Goal: Contribute content

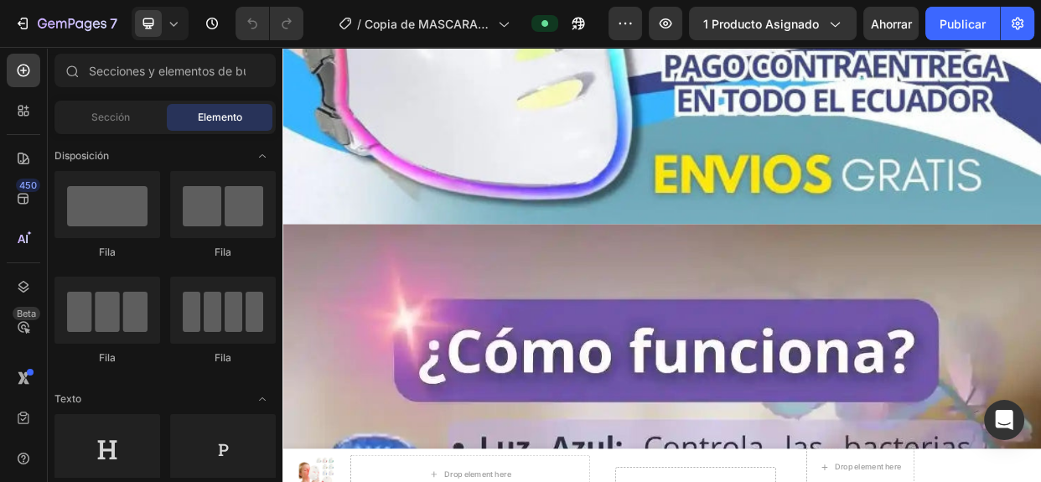
scroll to position [2276, 0]
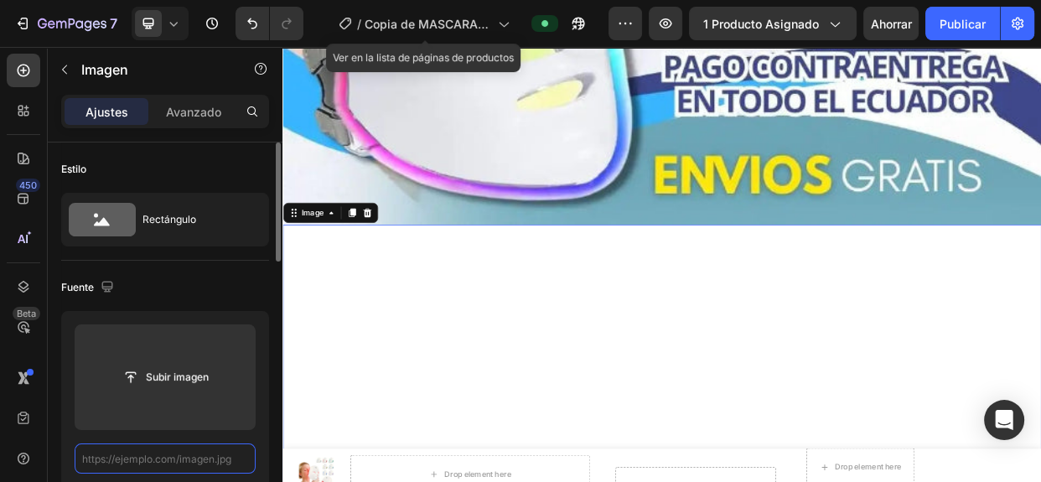
scroll to position [0, 0]
paste input "[URL][DOMAIN_NAME]"
type input "[URL][DOMAIN_NAME]"
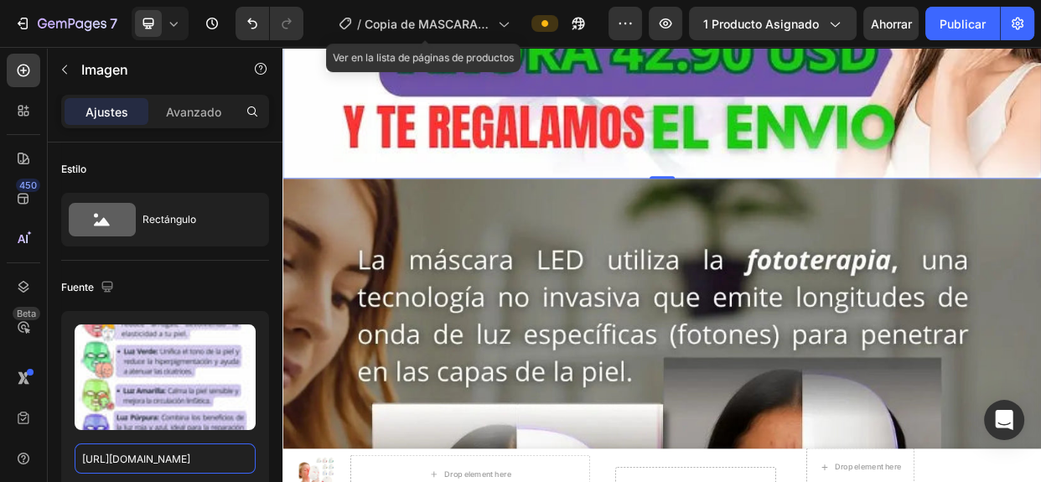
scroll to position [4126, 0]
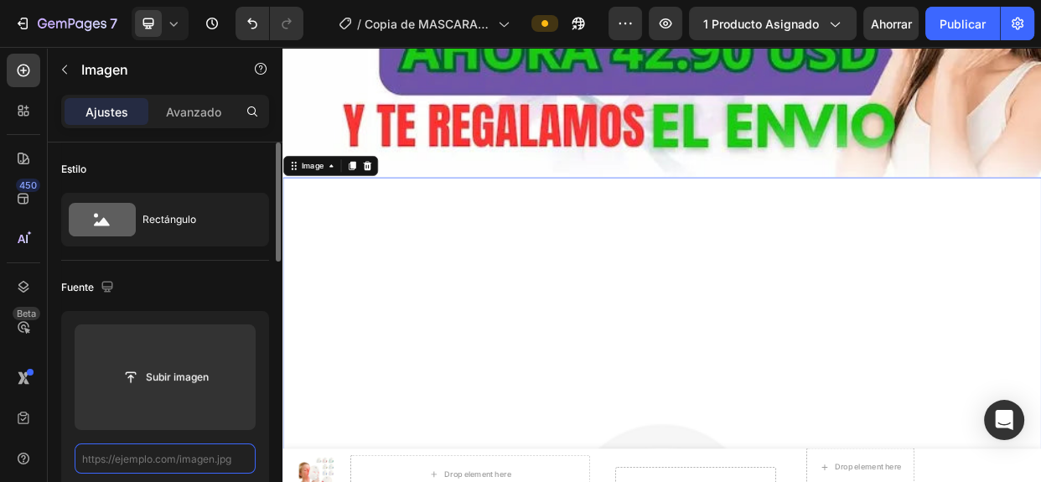
scroll to position [0, 0]
click at [190, 454] on input "text" at bounding box center [165, 458] width 181 height 30
paste input "[URL][DOMAIN_NAME]"
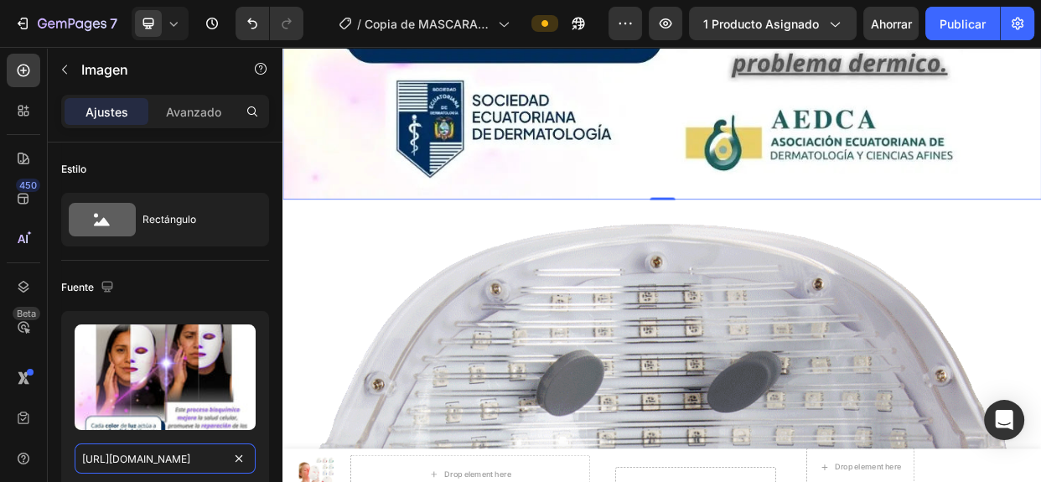
scroll to position [5358, 0]
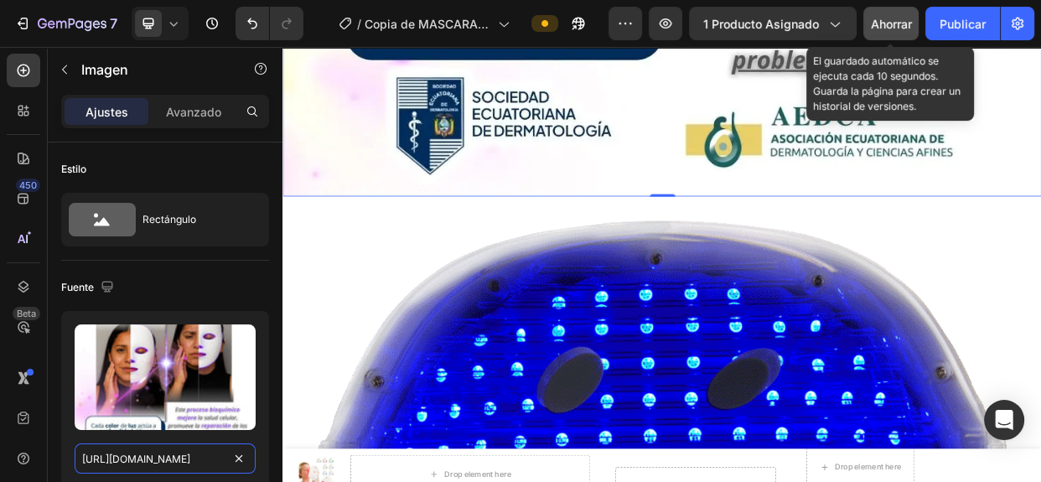
type input "[URL][DOMAIN_NAME]"
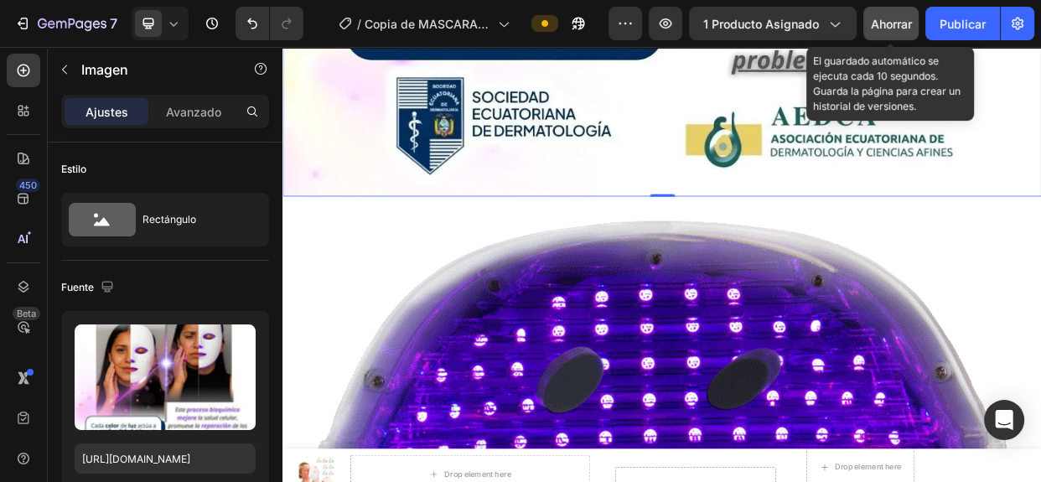
scroll to position [0, 0]
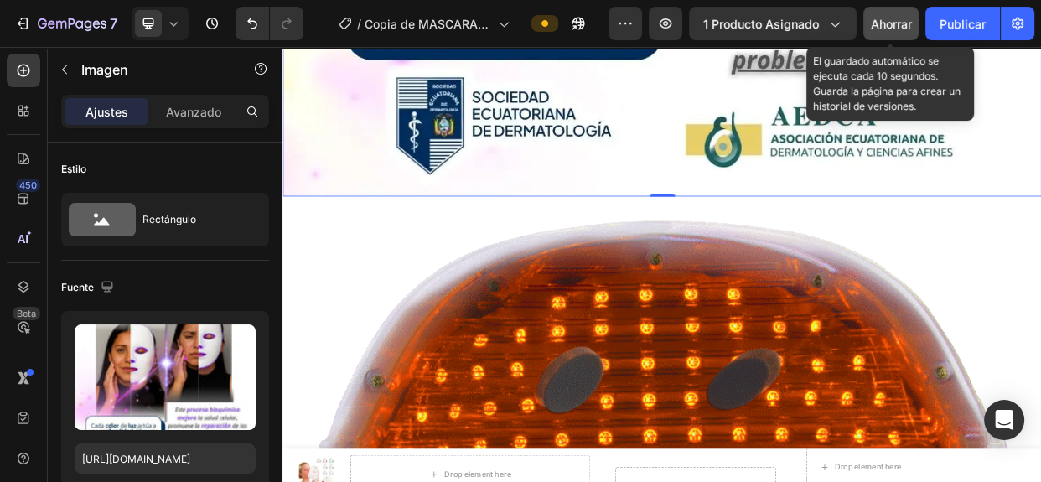
click at [909, 32] on div "Ahorrar" at bounding box center [891, 24] width 41 height 18
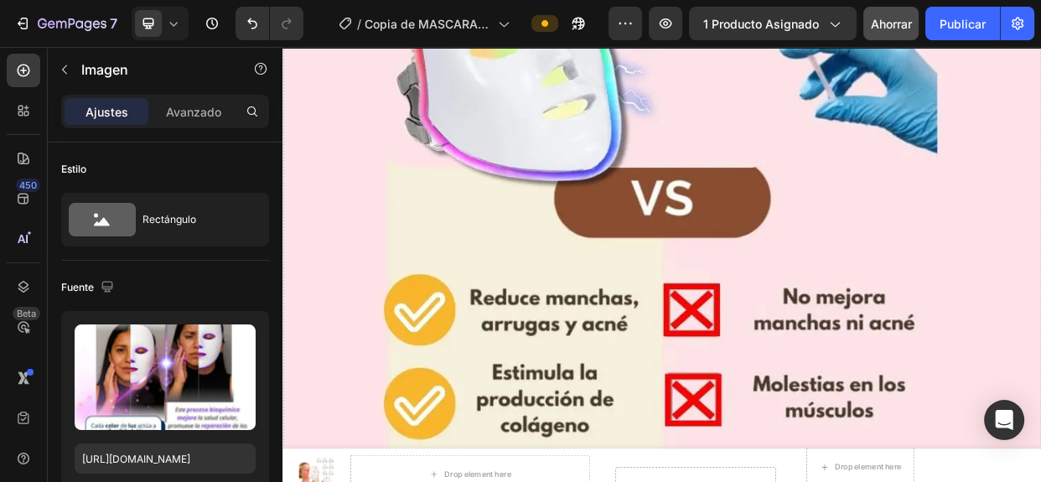
scroll to position [8698, 0]
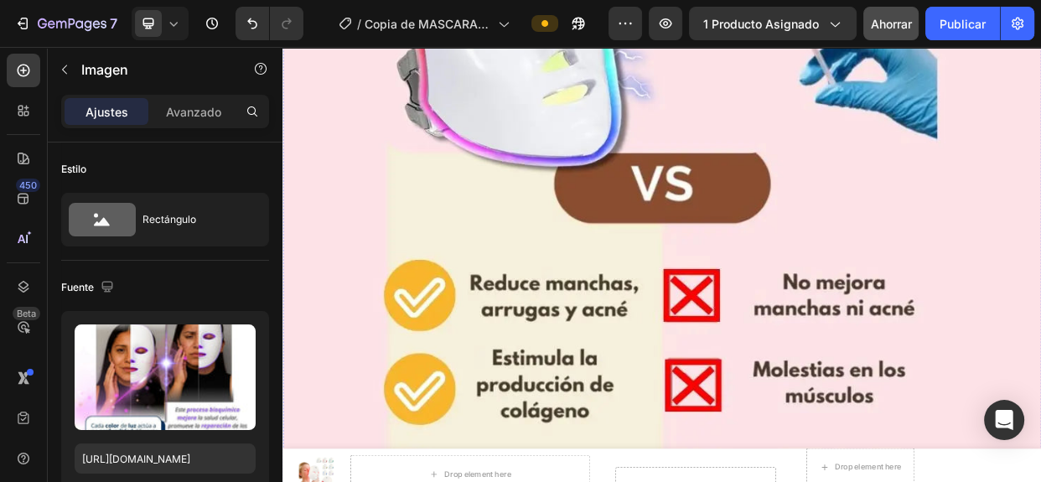
click at [975, 382] on img at bounding box center [785, 326] width 1006 height 1257
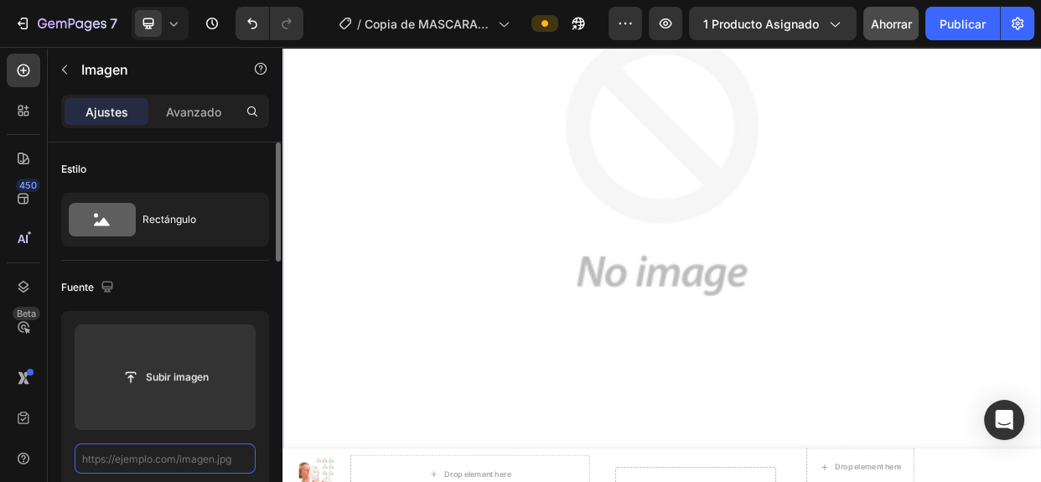
scroll to position [0, 0]
paste input "https://cdn.shopify.com/s/files/1/0765/9690/4192/files/2_1_b6cb0489-9230-43bc-b…"
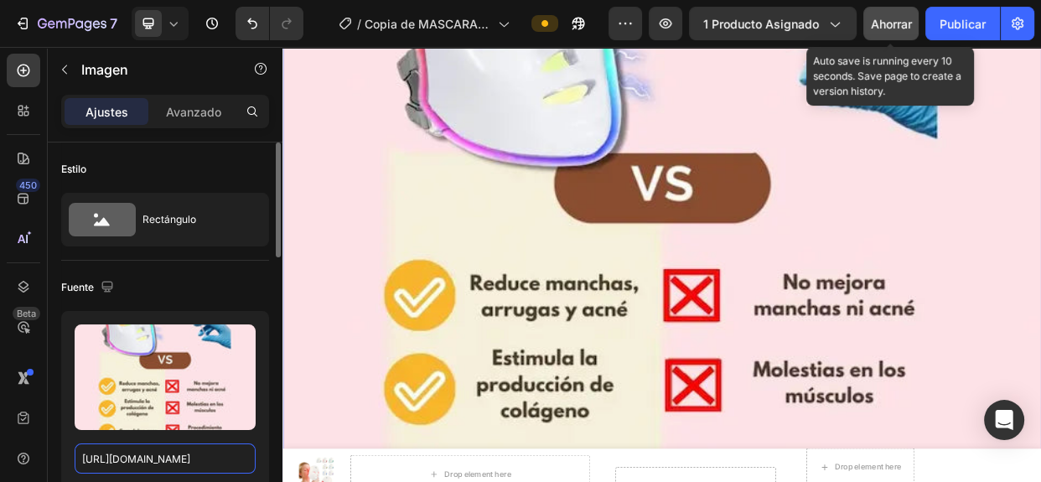
type input "https://cdn.shopify.com/s/files/1/0765/9690/4192/files/2_1_b6cb0489-9230-43bc-b…"
click at [909, 28] on font "Ahorrar" at bounding box center [891, 24] width 41 height 14
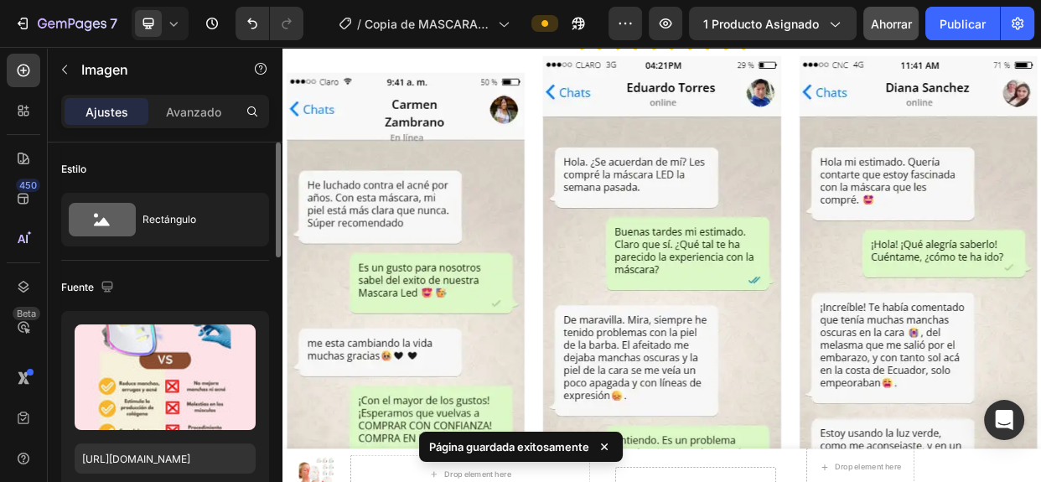
scroll to position [9710, 0]
click at [409, 368] on img at bounding box center [445, 360] width 326 height 600
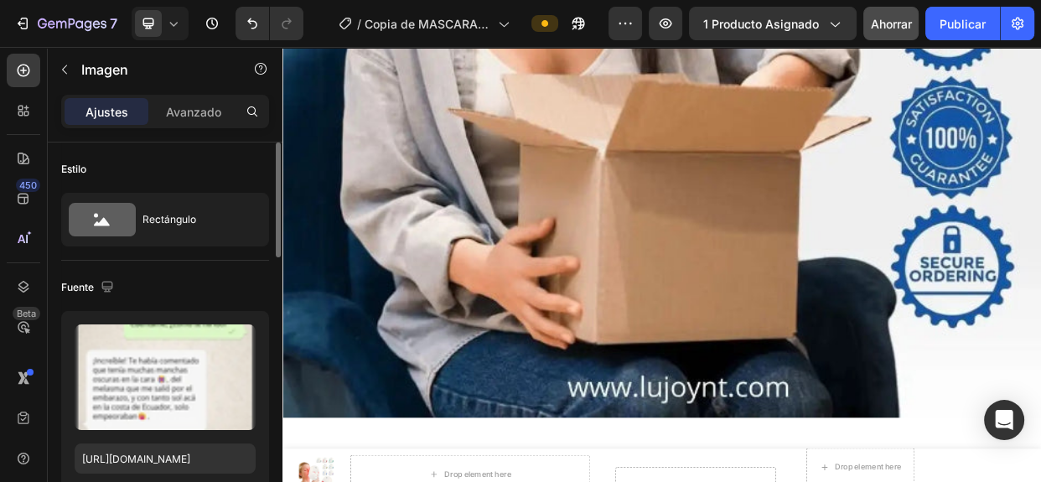
scroll to position [13001, 0]
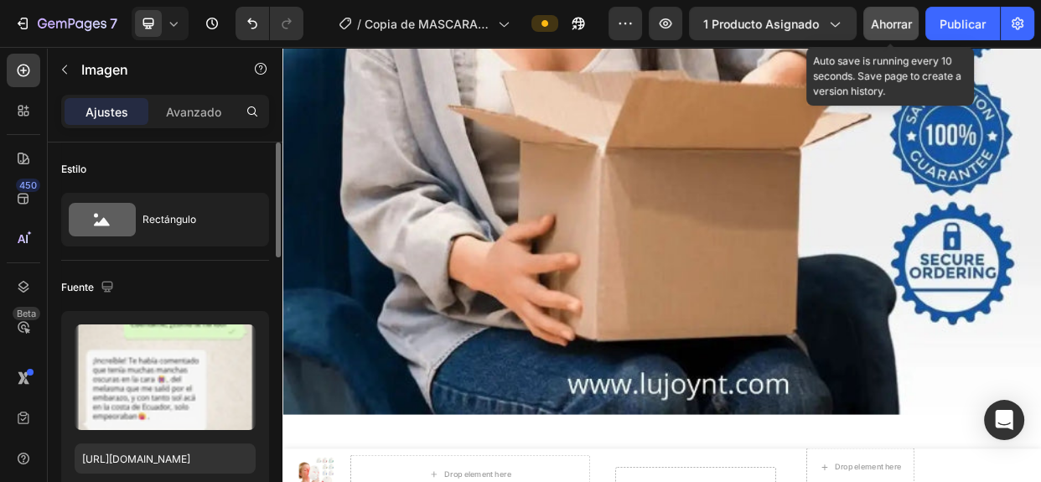
click at [906, 26] on font "Ahorrar" at bounding box center [891, 24] width 41 height 14
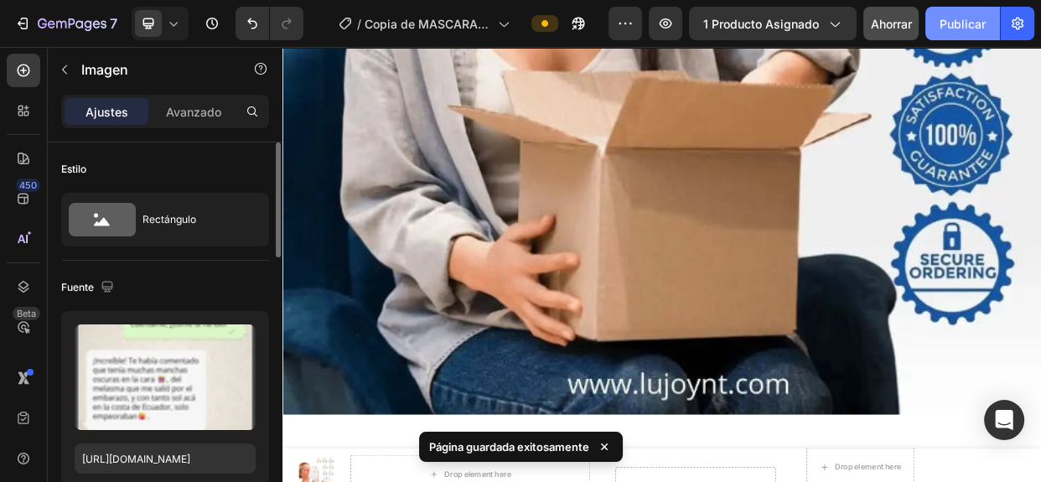
click at [947, 25] on font "Publicar" at bounding box center [962, 24] width 46 height 14
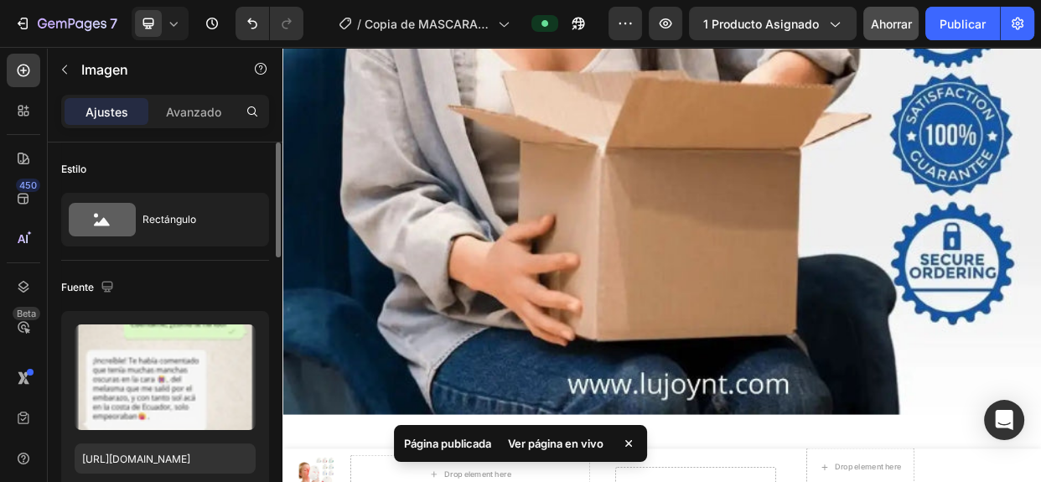
click at [550, 438] on font "Ver página en vivo" at bounding box center [556, 443] width 96 height 13
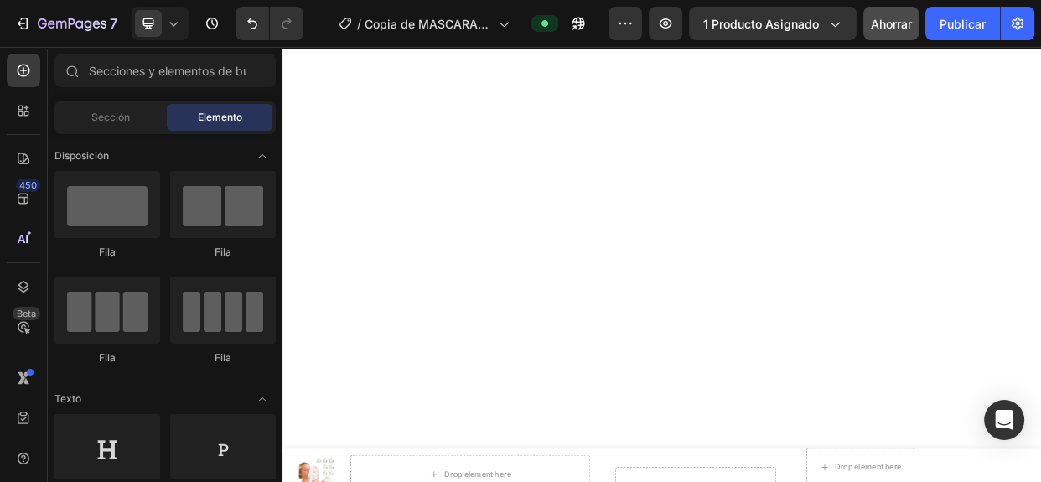
scroll to position [0, 0]
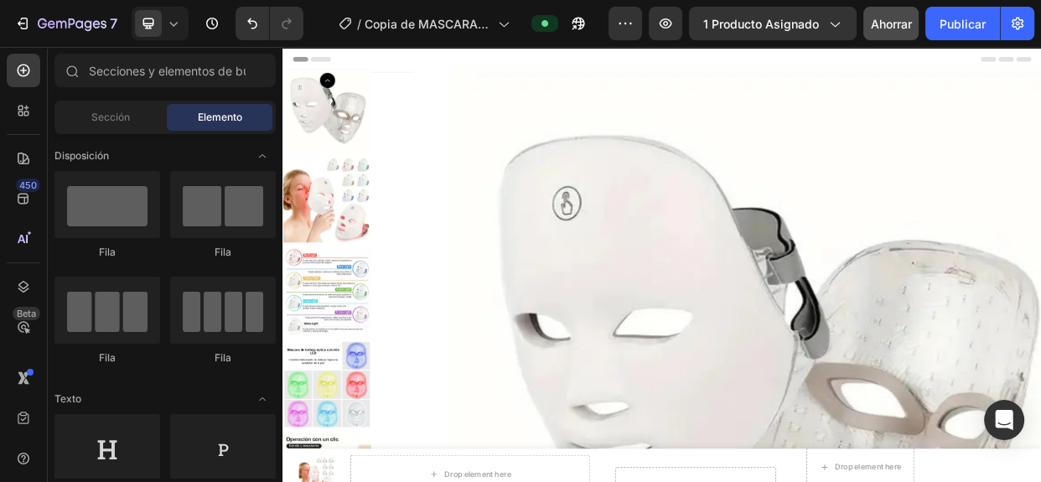
click at [302, 59] on icon at bounding box center [302, 64] width 12 height 12
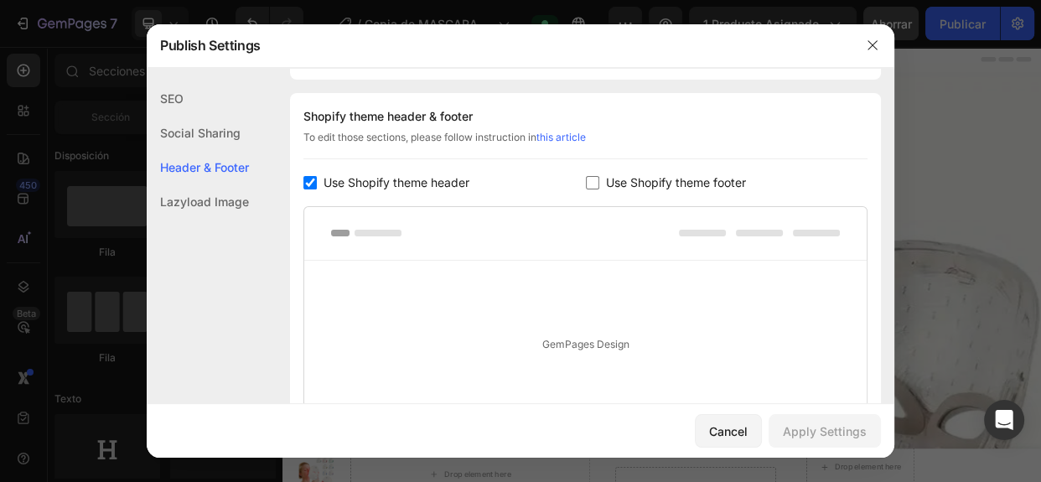
scroll to position [243, 0]
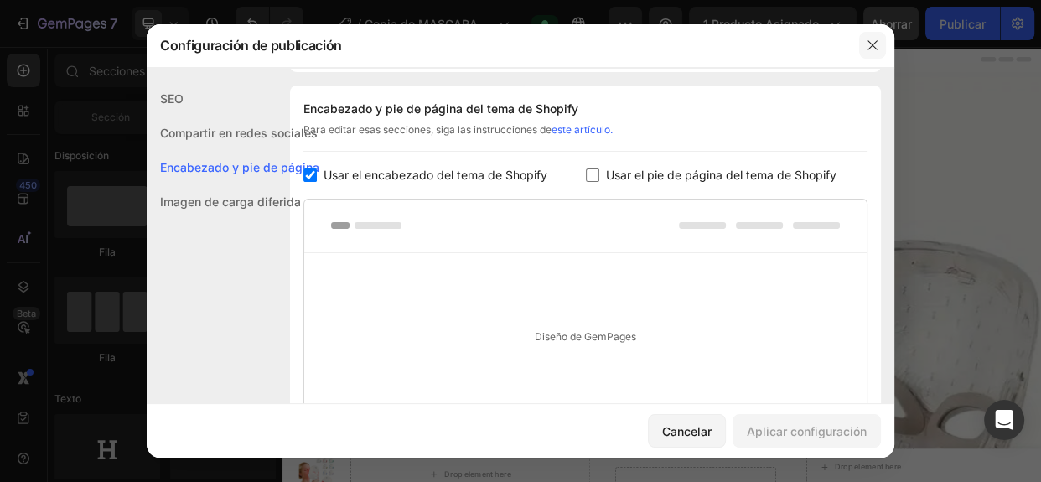
click at [876, 49] on icon "button" at bounding box center [871, 45] width 9 height 9
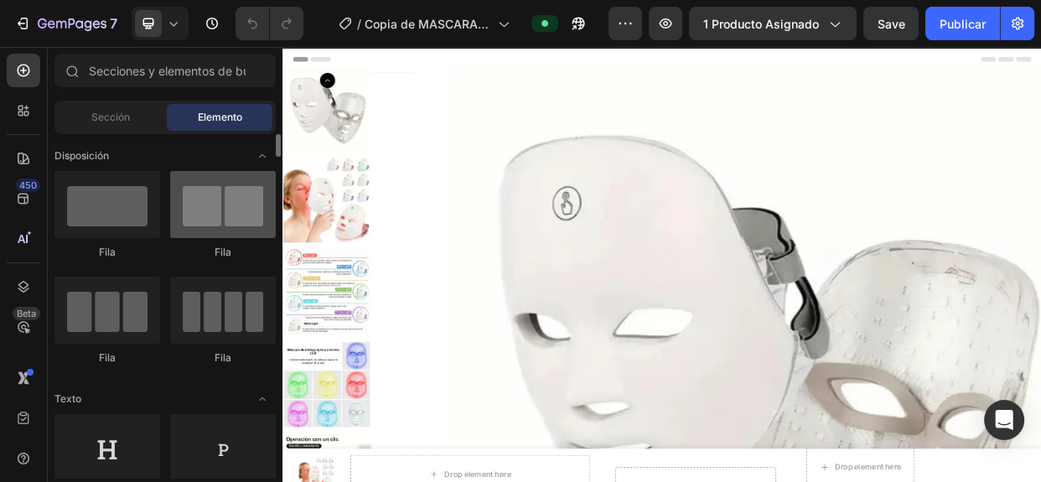
drag, startPoint x: 126, startPoint y: 132, endPoint x: 240, endPoint y: 210, distance: 139.2
click at [240, 210] on div "Secciones(0) Elementos(84) Sección Elemento Sección de héroes Detalle del produ…" at bounding box center [165, 266] width 235 height 424
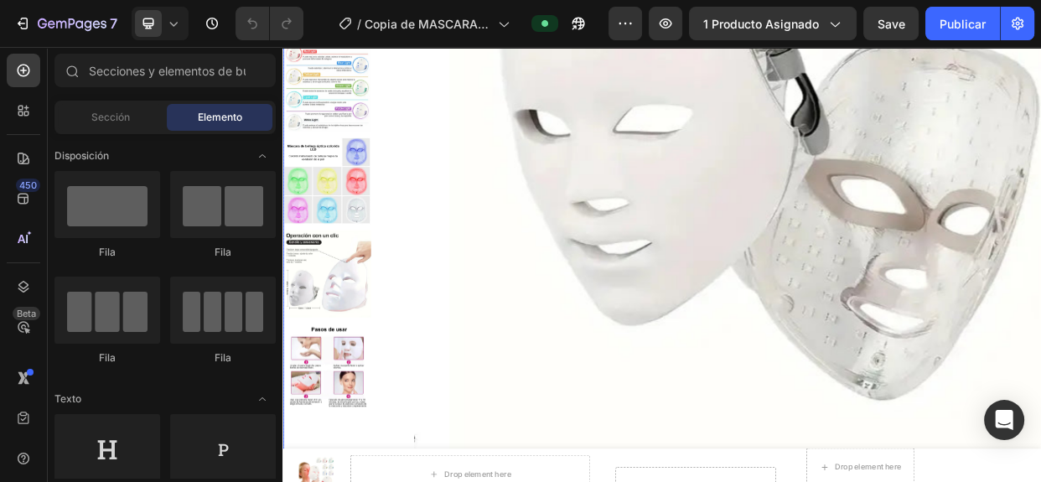
scroll to position [268, 0]
click at [351, 460] on img at bounding box center [340, 473] width 116 height 116
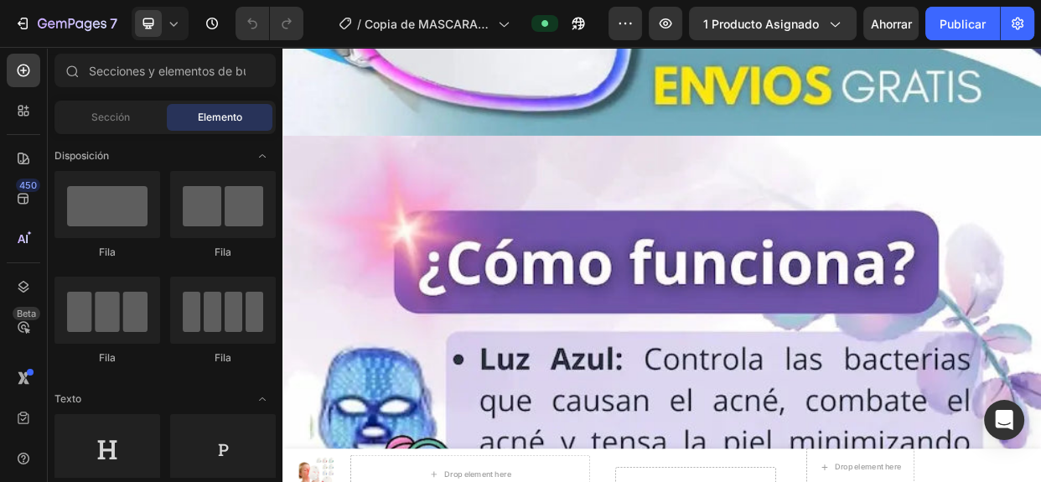
scroll to position [2370, 0]
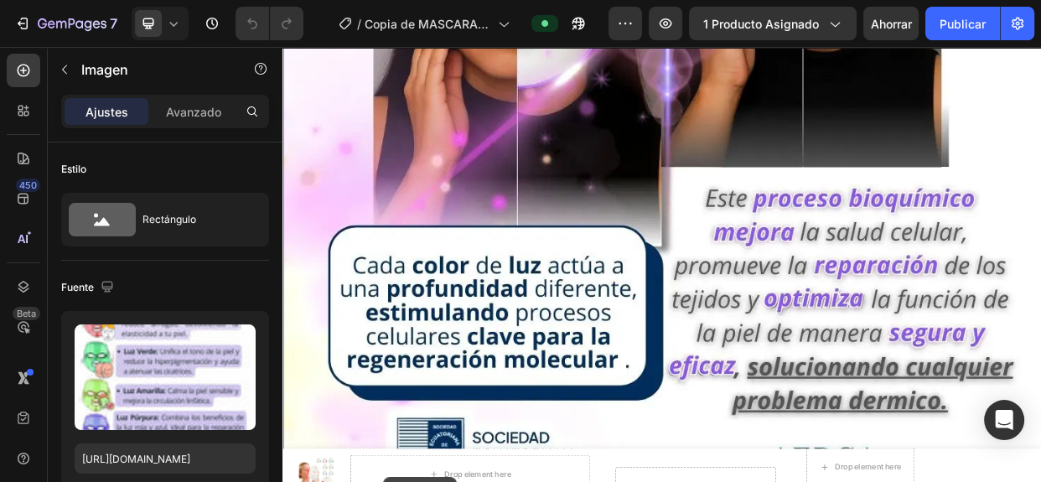
scroll to position [5112, 0]
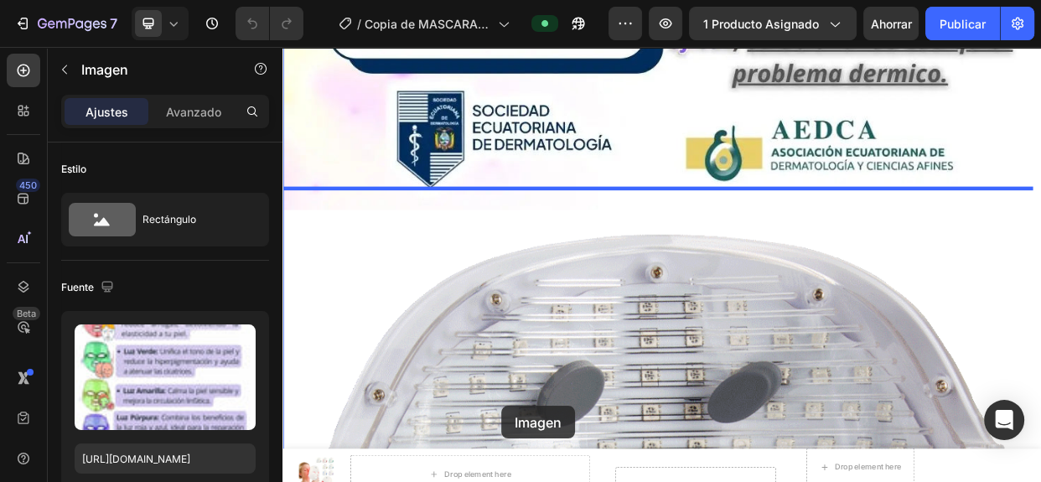
drag, startPoint x: 486, startPoint y: 230, endPoint x: 572, endPoint y: 523, distance: 304.9
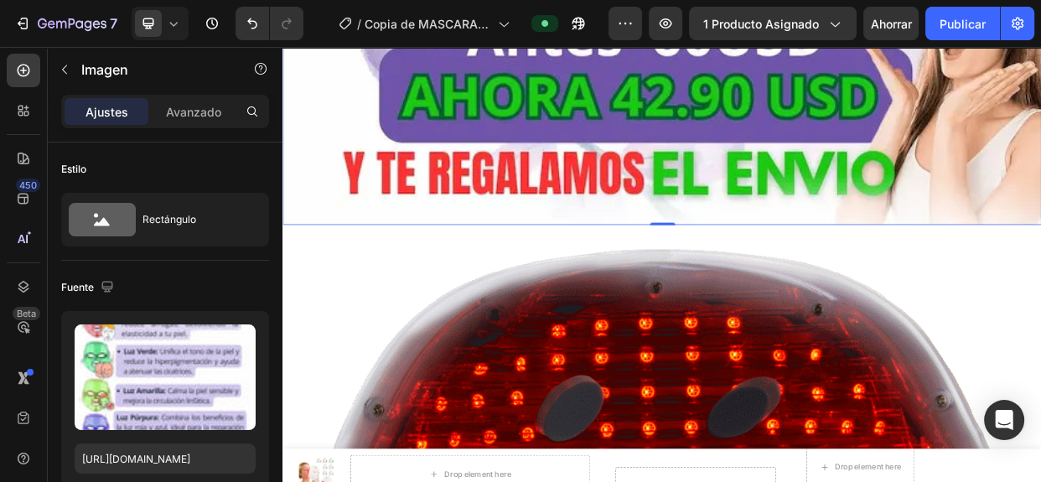
scroll to position [3578, 0]
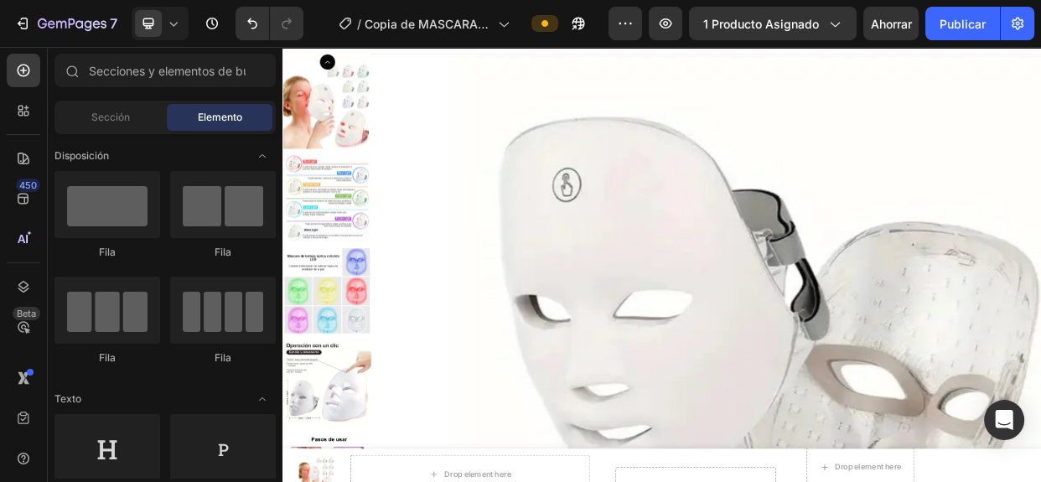
scroll to position [0, 0]
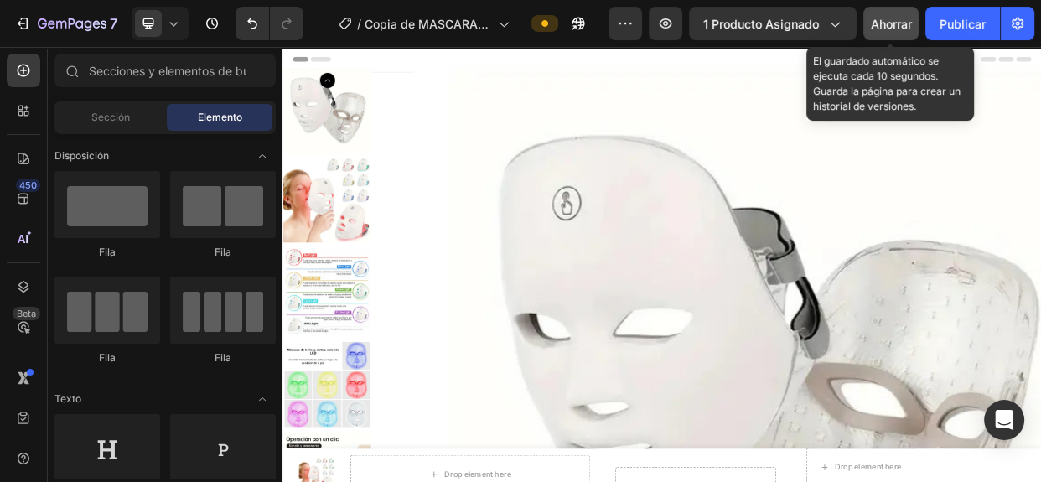
click at [894, 10] on button "Ahorrar" at bounding box center [890, 24] width 55 height 34
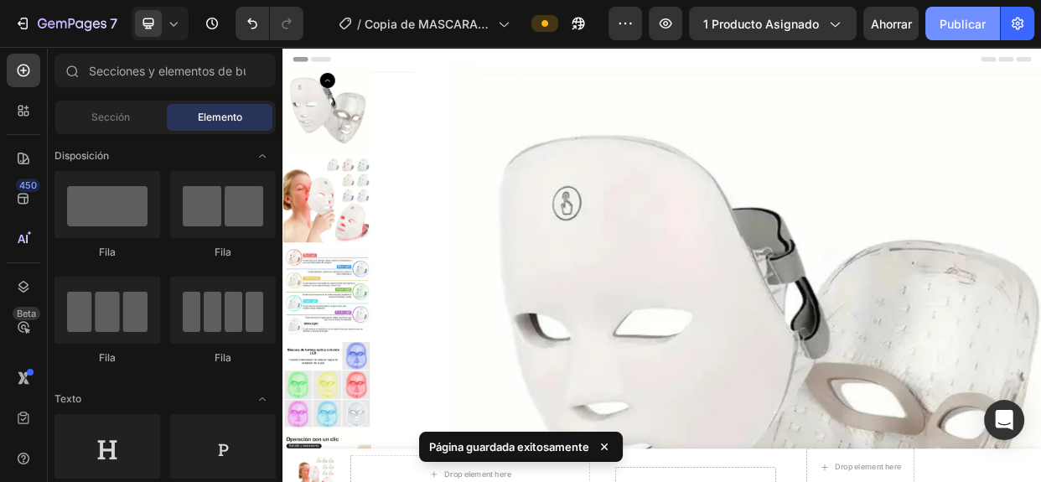
click at [952, 25] on font "Publicar" at bounding box center [962, 24] width 46 height 14
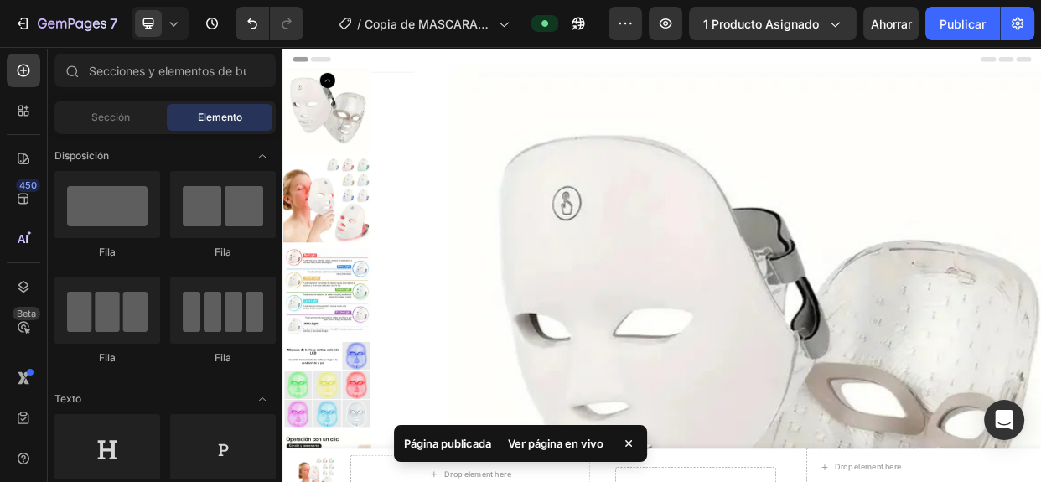
click at [553, 445] on font "Ver página en vivo" at bounding box center [556, 443] width 96 height 13
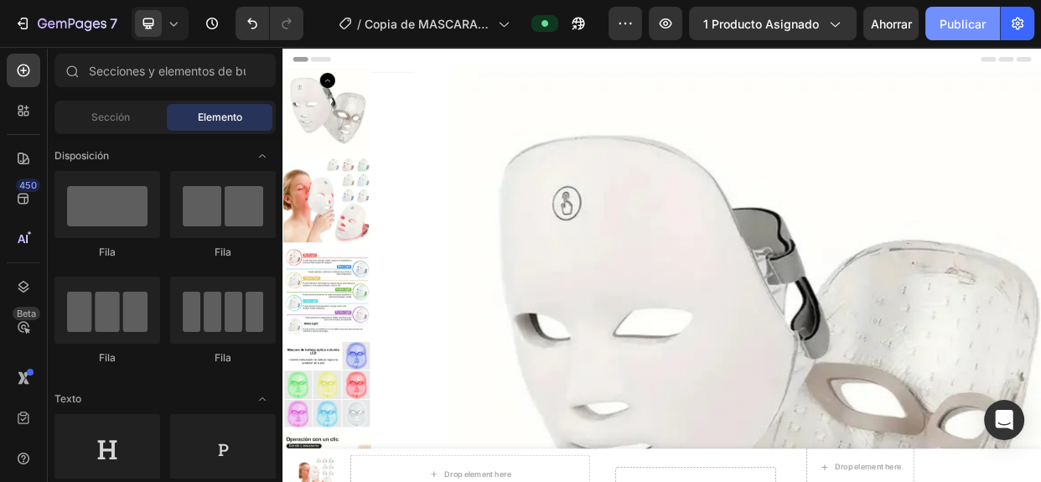
click at [934, 15] on button "Publicar" at bounding box center [962, 24] width 75 height 34
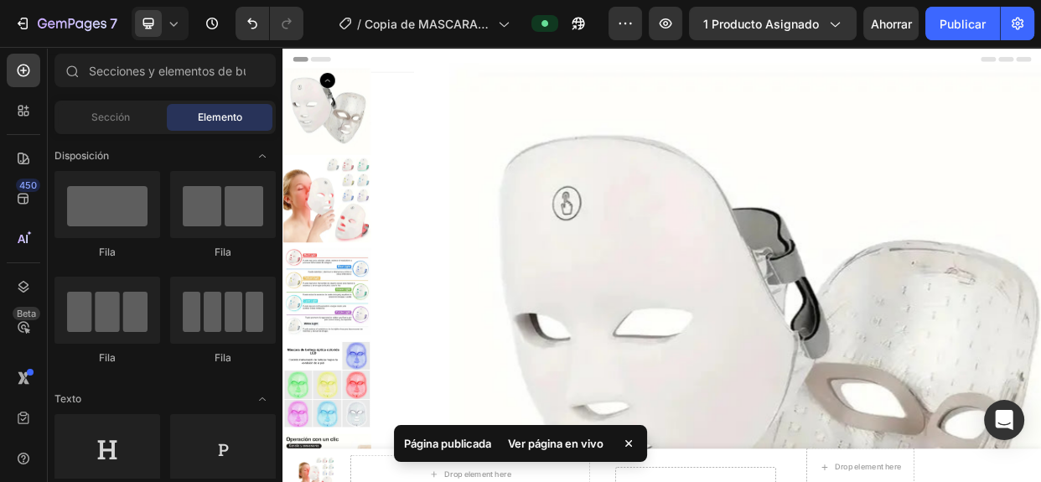
click at [555, 443] on font "Ver página en vivo" at bounding box center [556, 443] width 96 height 13
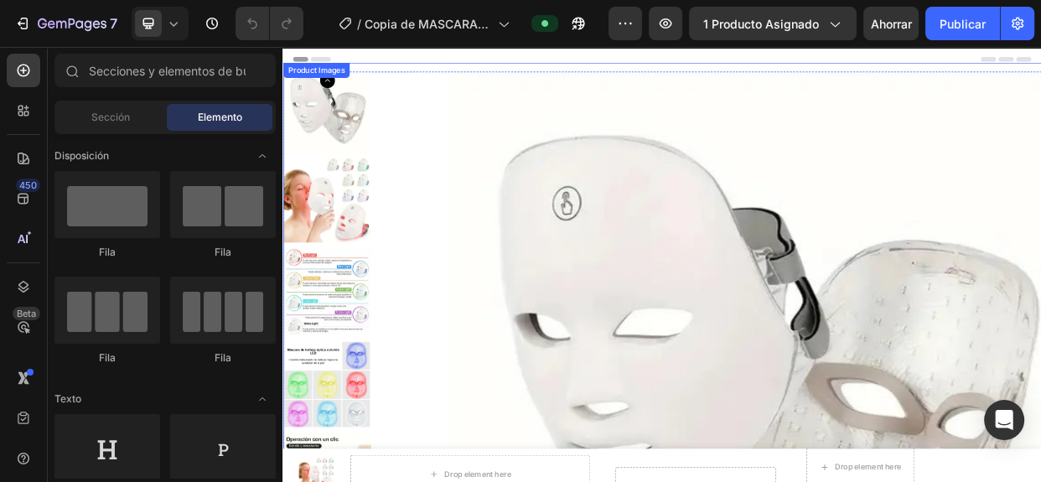
click at [345, 105] on img at bounding box center [340, 133] width 116 height 116
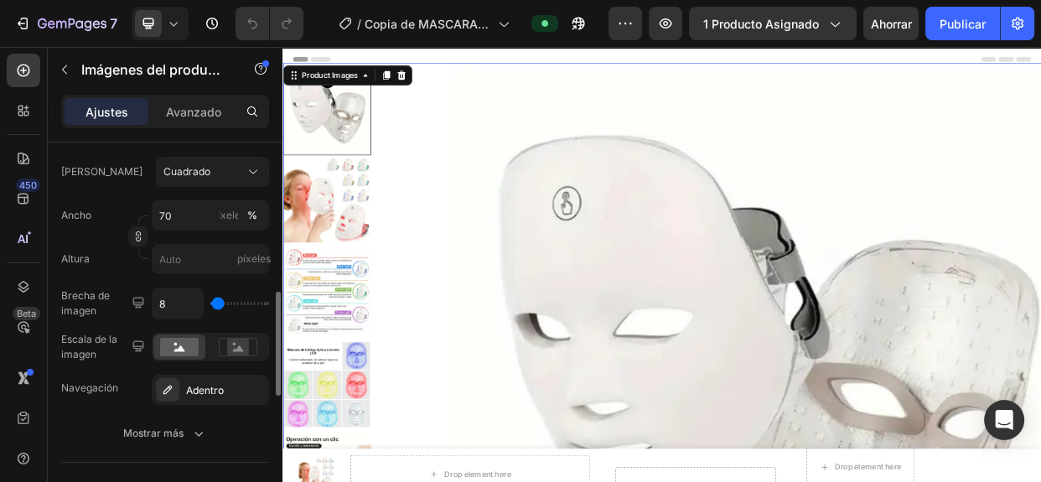
scroll to position [555, 0]
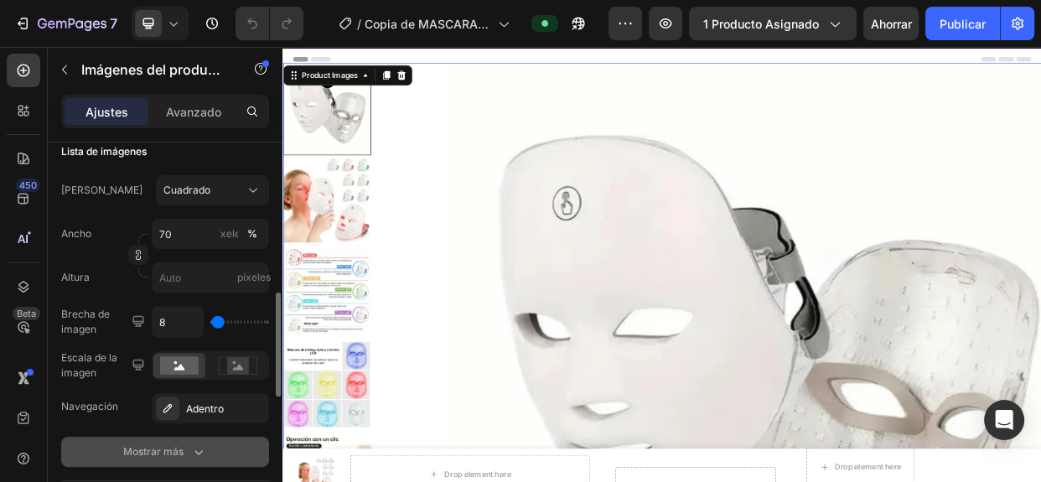
click at [192, 447] on icon "button" at bounding box center [198, 451] width 17 height 17
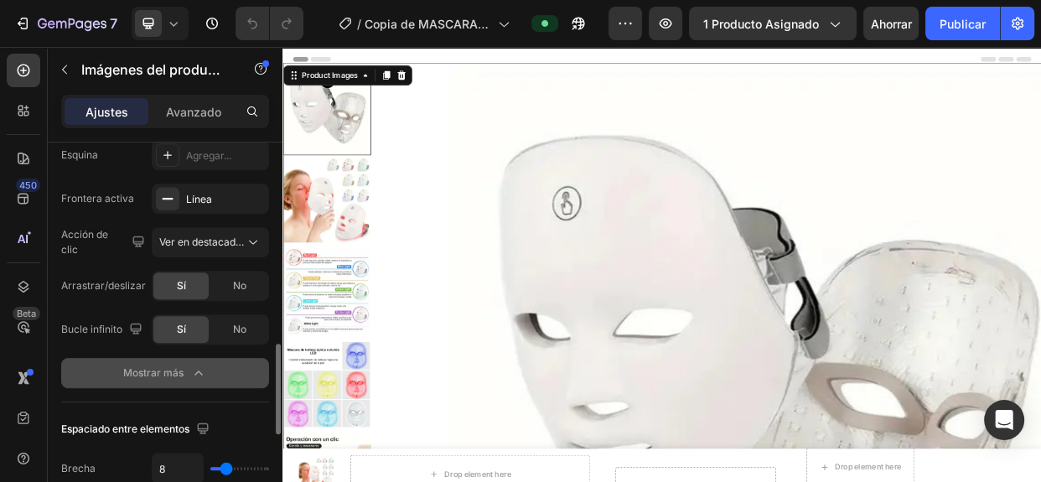
scroll to position [853, 0]
click at [240, 279] on font "No" at bounding box center [239, 283] width 13 height 13
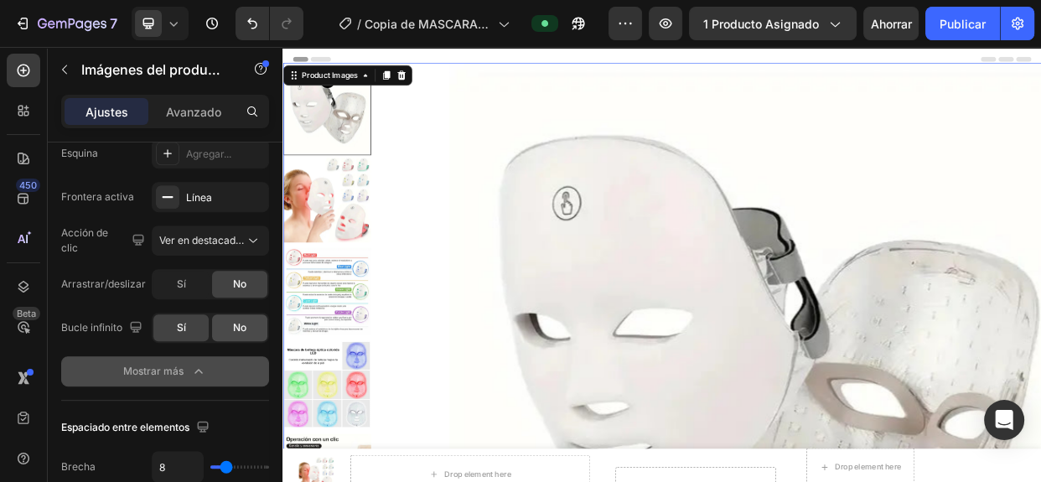
click at [240, 327] on font "No" at bounding box center [239, 327] width 13 height 13
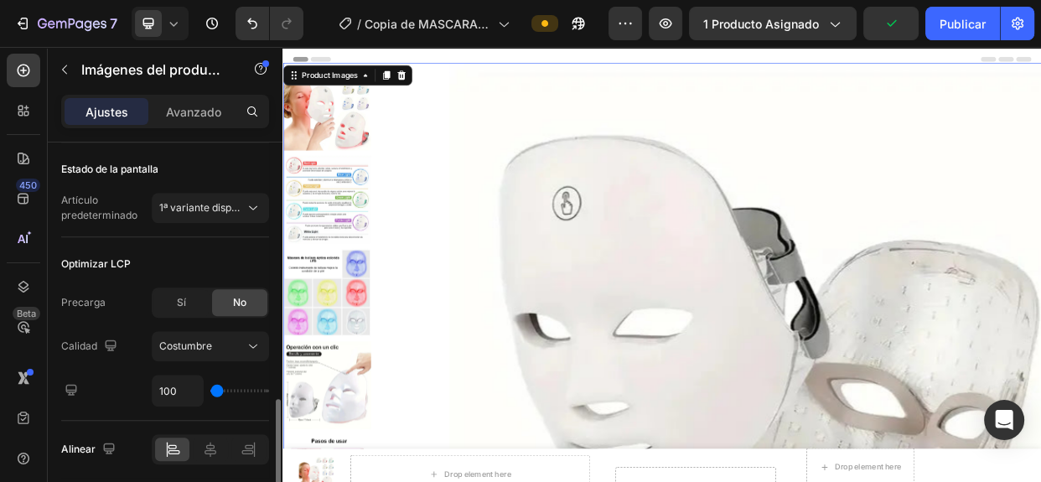
scroll to position [1201, 0]
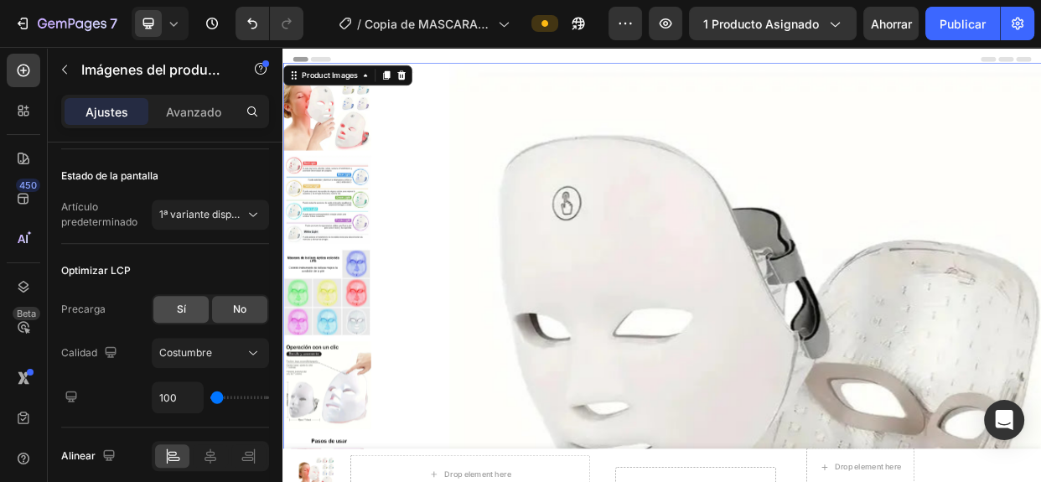
click at [186, 307] on div "Sí" at bounding box center [180, 309] width 55 height 27
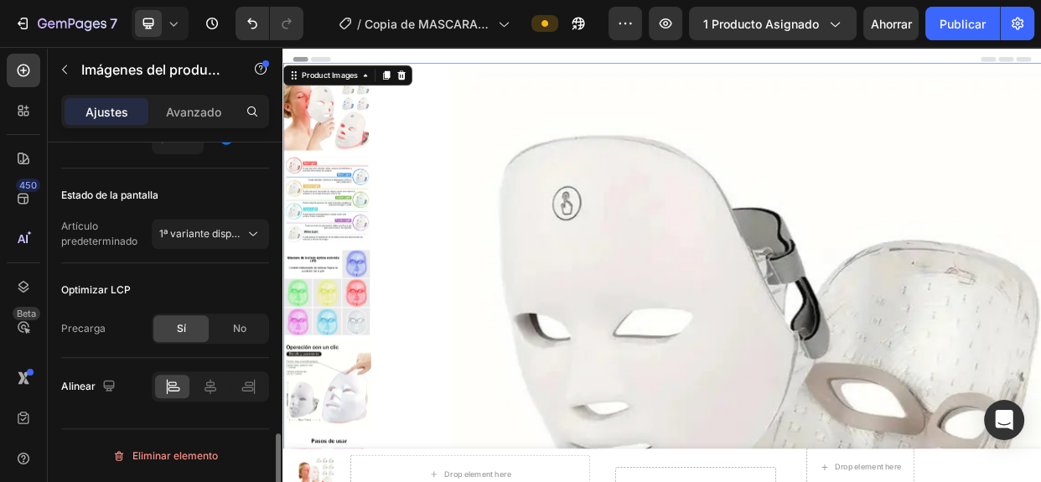
scroll to position [1180, 0]
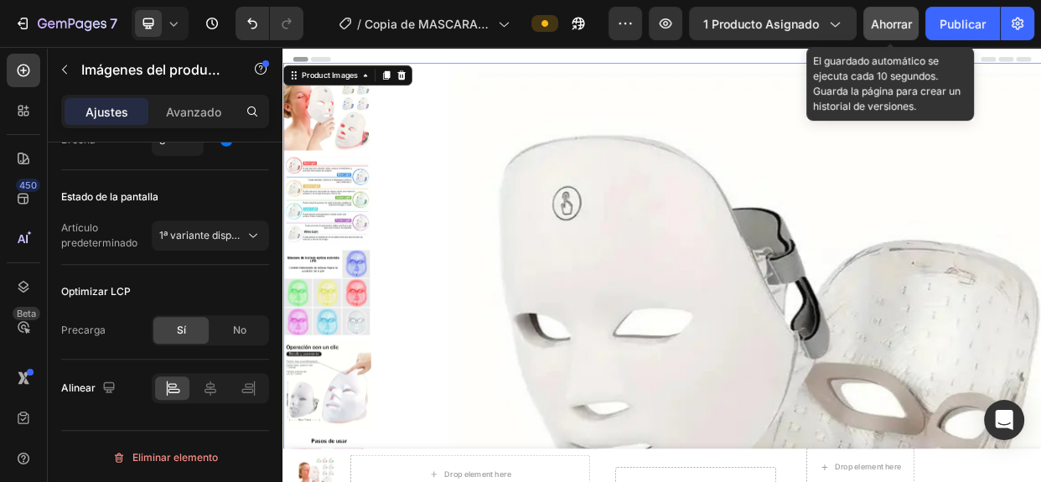
click at [887, 24] on font "Ahorrar" at bounding box center [891, 24] width 41 height 14
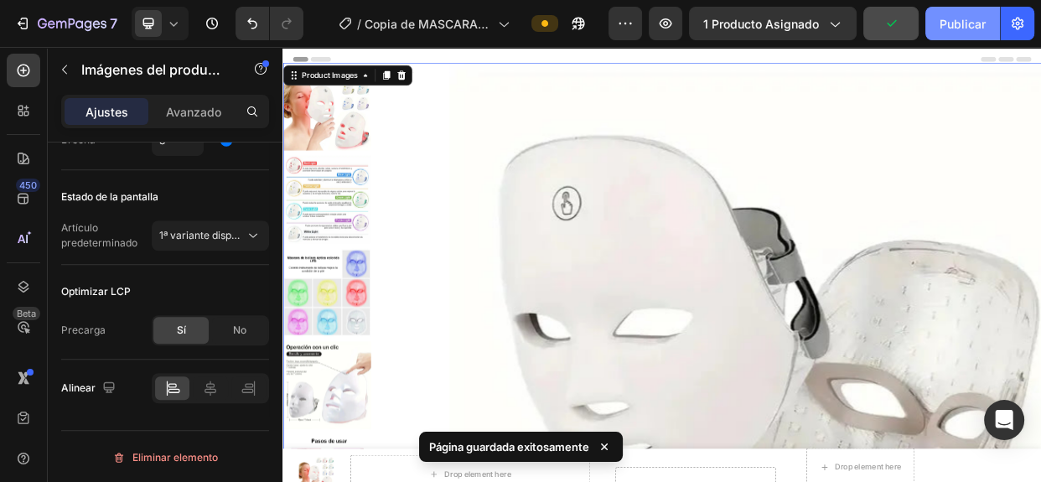
click at [970, 23] on font "Publicar" at bounding box center [962, 24] width 46 height 14
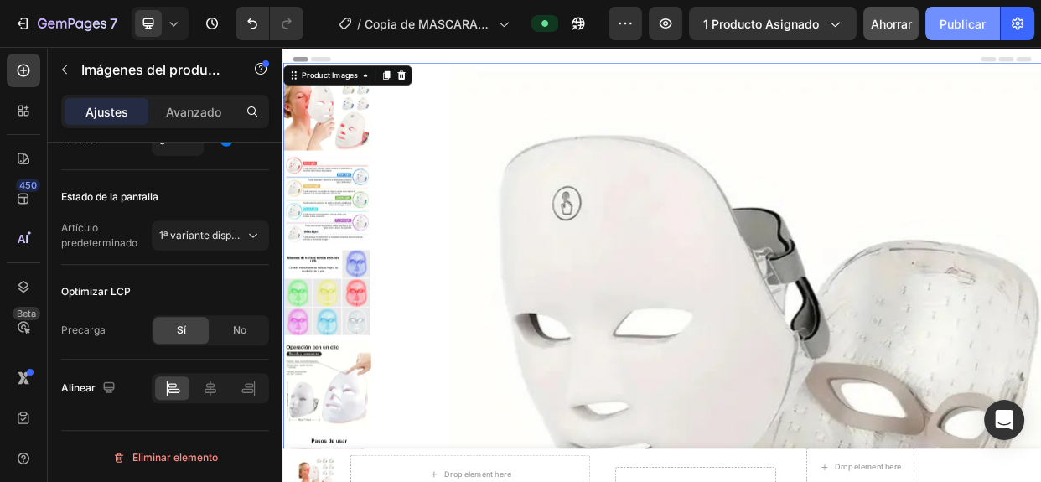
click at [972, 27] on font "Publicar" at bounding box center [962, 24] width 46 height 14
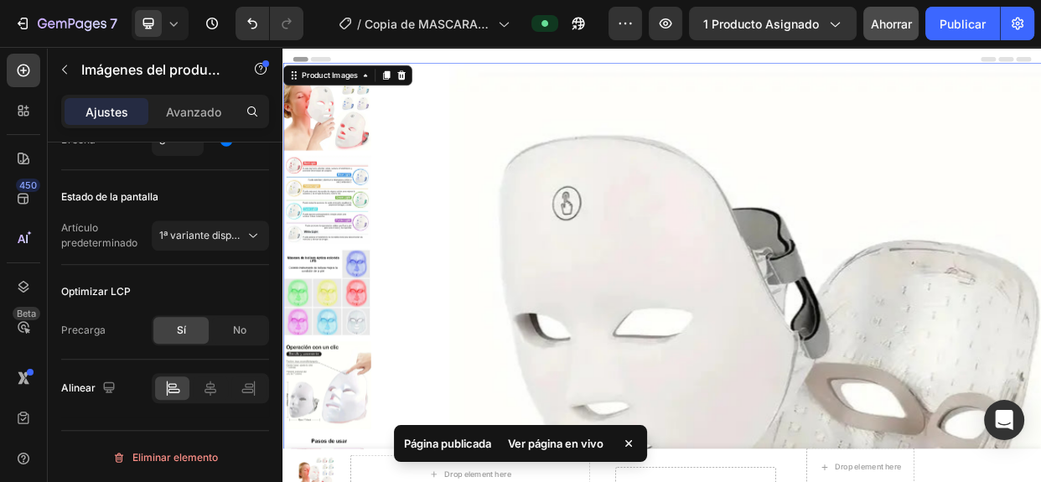
click at [554, 444] on font "Ver página en vivo" at bounding box center [556, 443] width 96 height 13
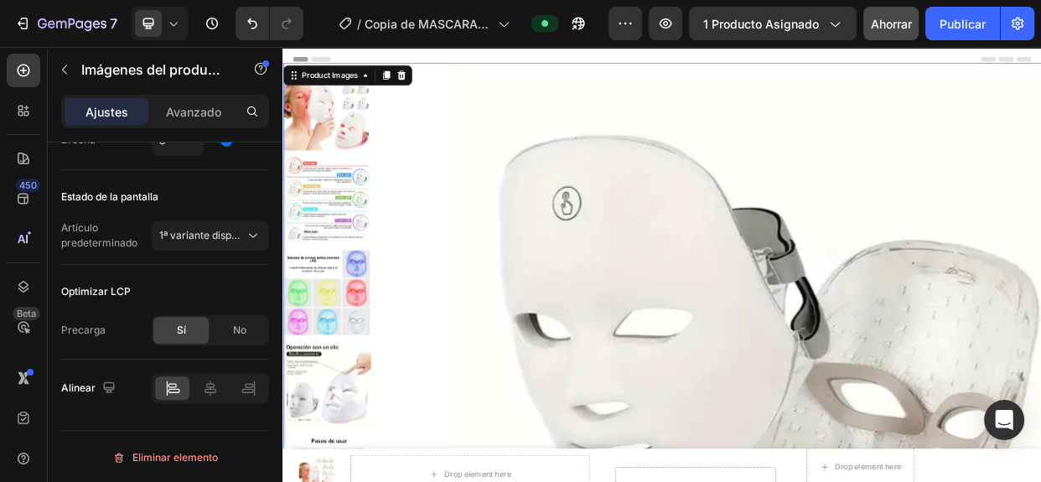
click at [303, 55] on div "Header" at bounding box center [323, 64] width 62 height 20
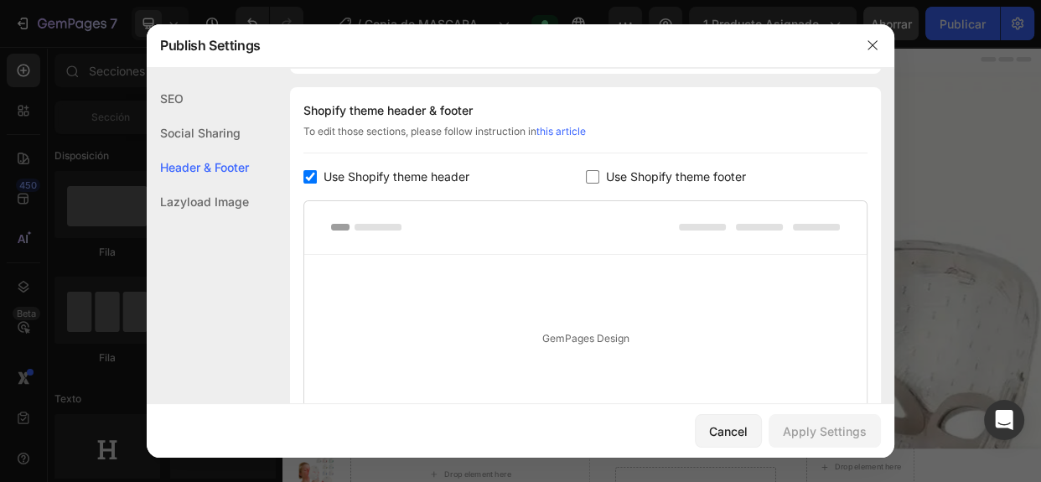
scroll to position [243, 0]
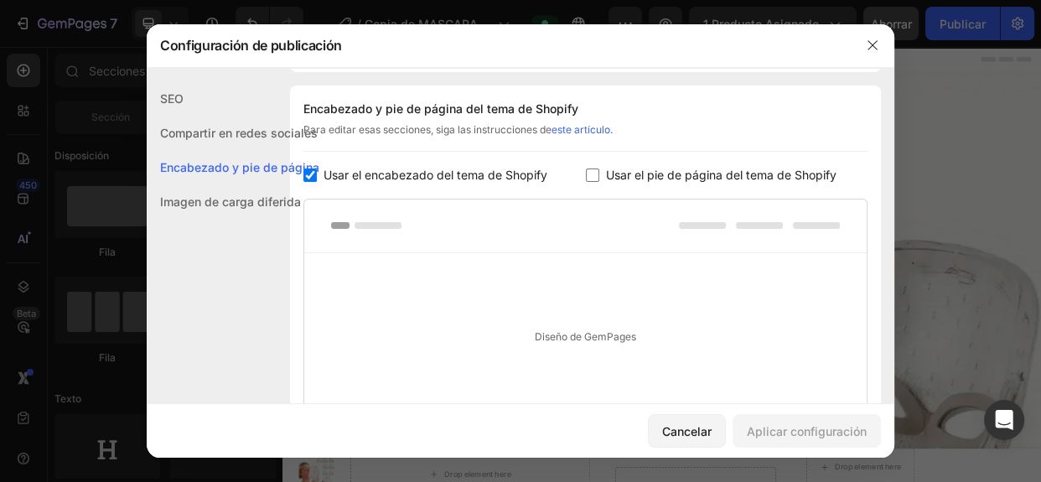
click at [509, 169] on font "Usar el encabezado del tema de Shopify" at bounding box center [435, 175] width 224 height 14
checkbox input "false"
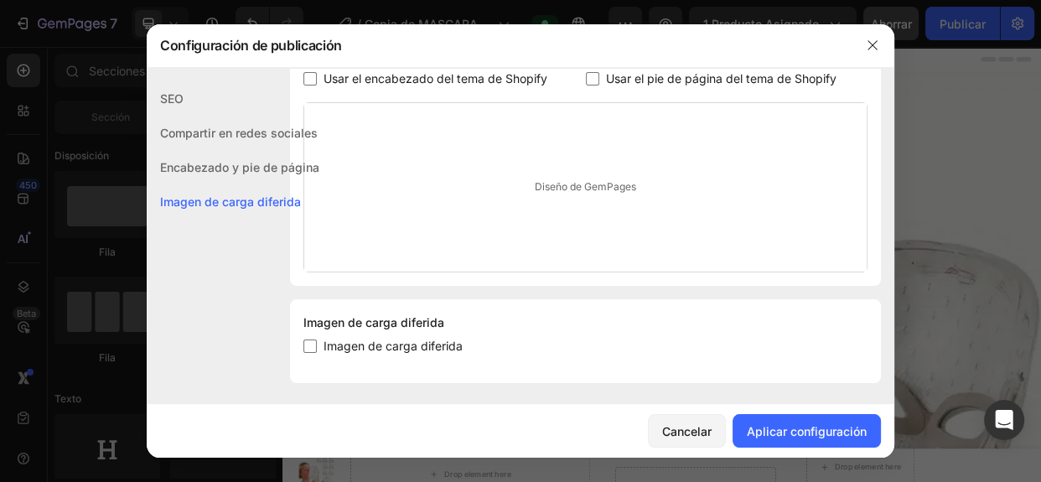
scroll to position [344, 0]
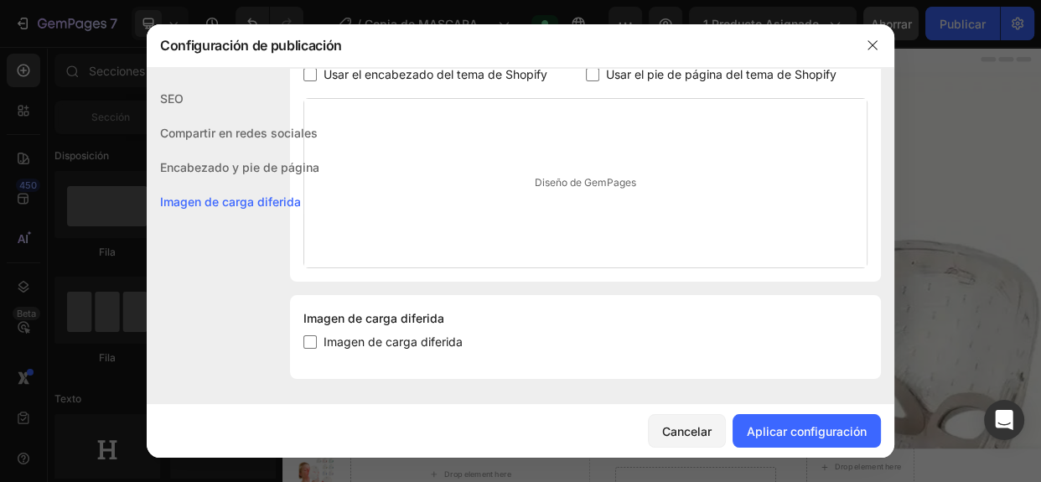
click at [347, 342] on font "Imagen de carga diferida" at bounding box center [392, 341] width 139 height 14
click at [315, 340] on input "checkbox" at bounding box center [309, 341] width 13 height 13
click at [315, 341] on input "checkbox" at bounding box center [309, 341] width 13 height 13
checkbox input "false"
click at [841, 428] on font "Aplicar configuración" at bounding box center [807, 431] width 120 height 14
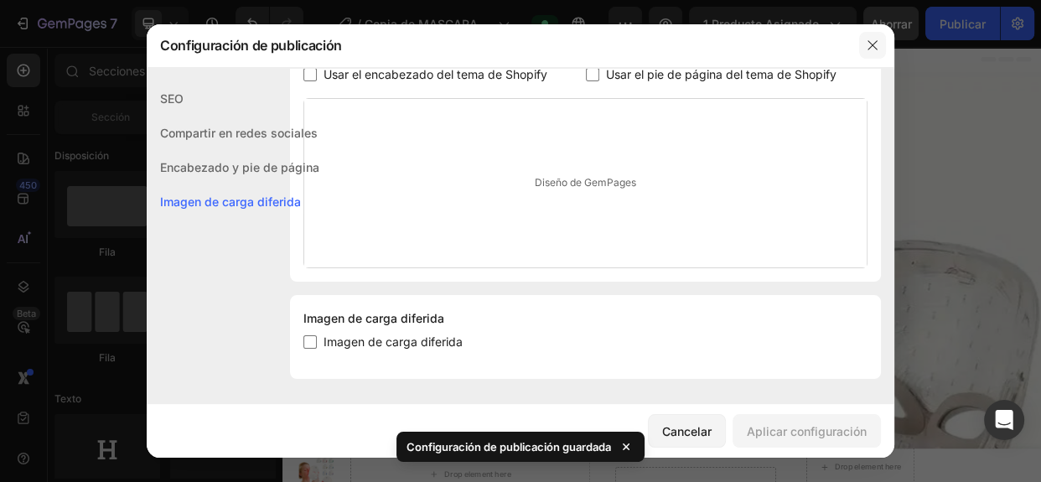
click at [874, 37] on button "button" at bounding box center [872, 45] width 27 height 27
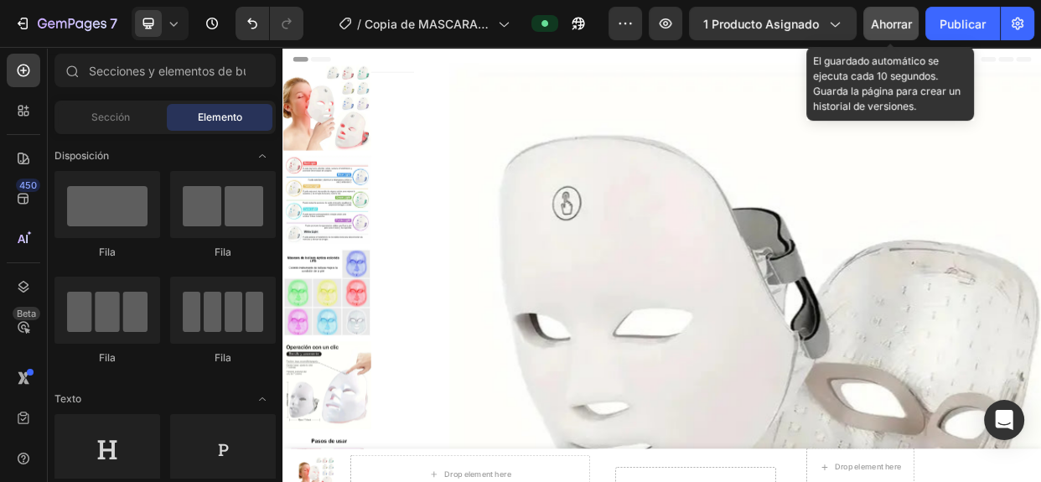
click at [897, 34] on button "Ahorrar" at bounding box center [890, 24] width 55 height 34
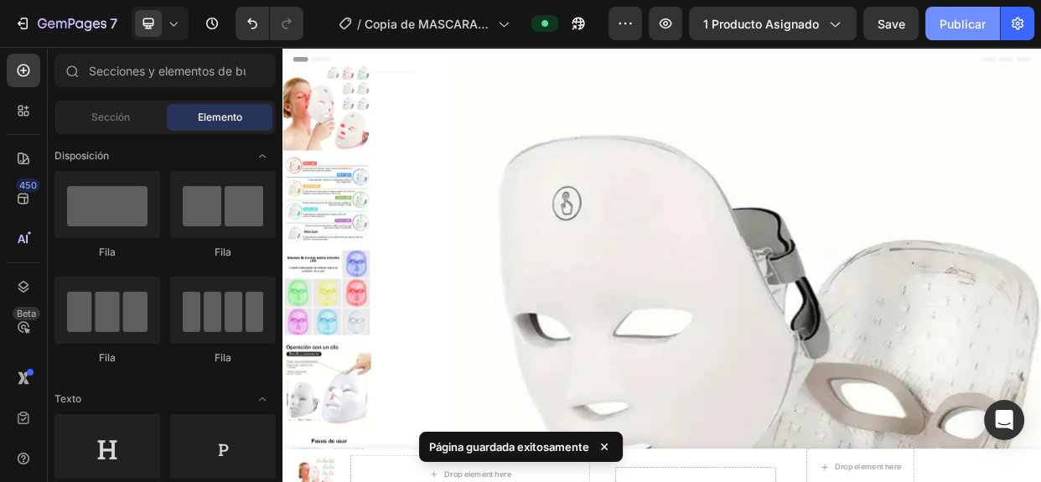
click at [951, 33] on button "Publicar" at bounding box center [962, 24] width 75 height 34
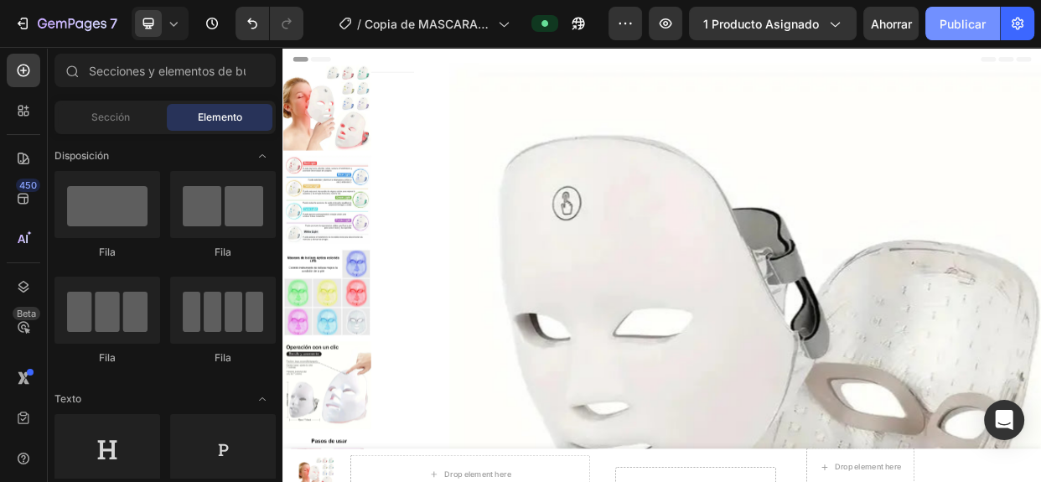
click at [952, 31] on font "Publicar" at bounding box center [962, 24] width 46 height 18
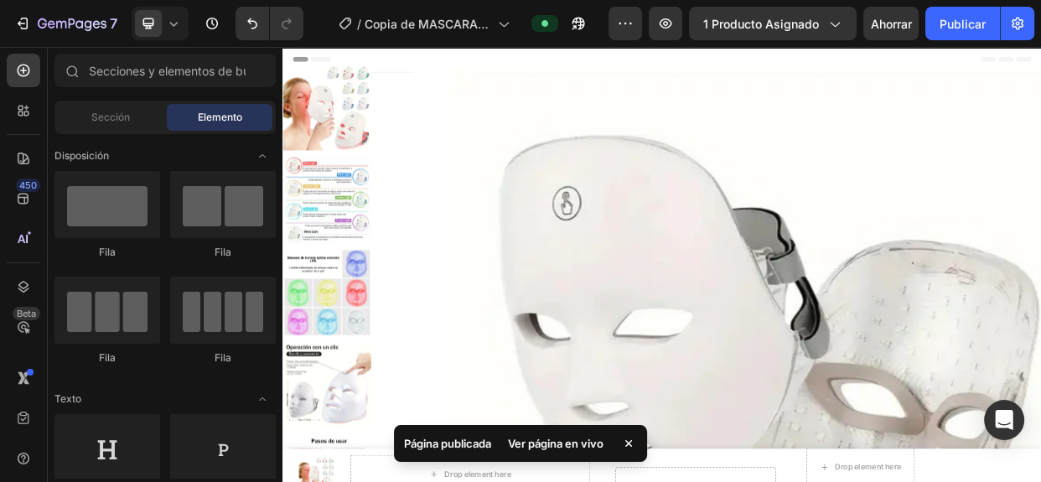
click at [581, 444] on font "Ver página en vivo" at bounding box center [556, 443] width 96 height 13
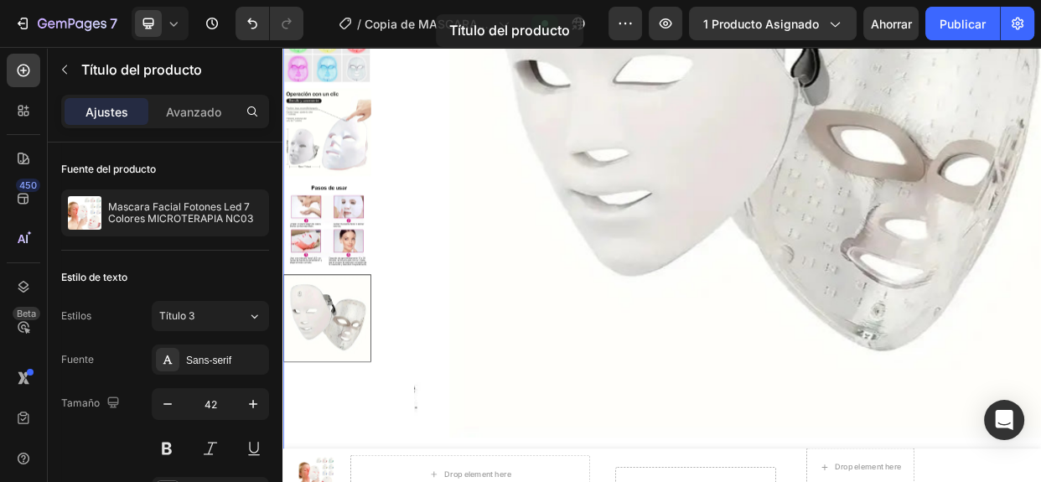
scroll to position [0, 0]
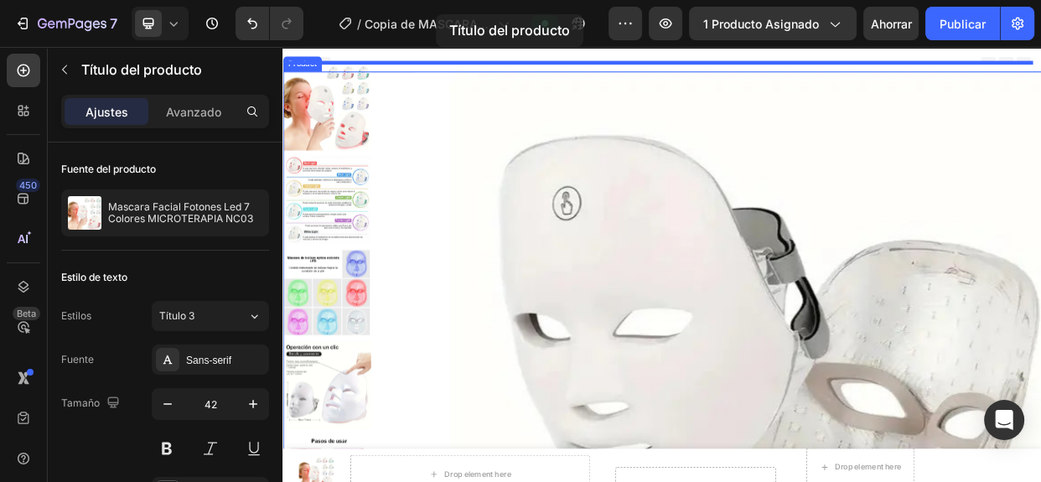
drag, startPoint x: 489, startPoint y: 255, endPoint x: 486, endPoint y: 3, distance: 251.4
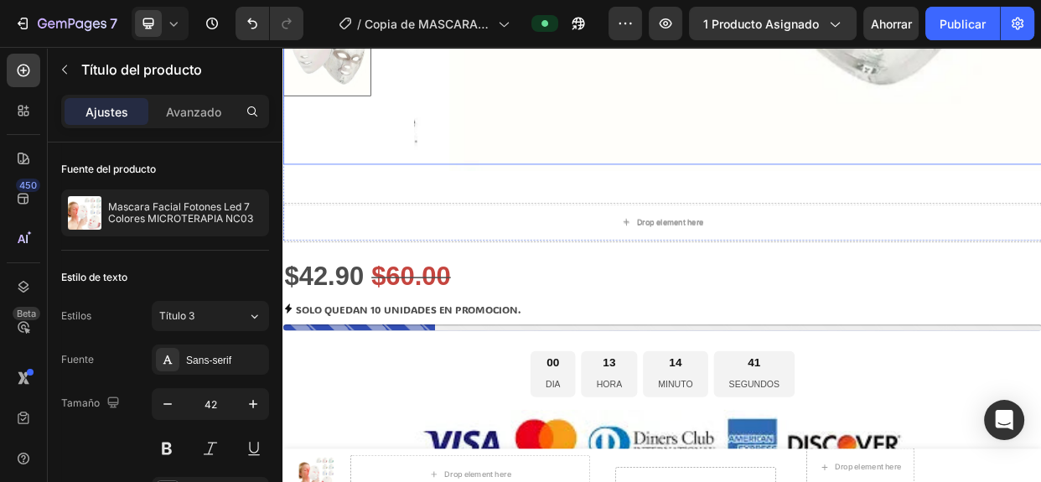
scroll to position [712, 0]
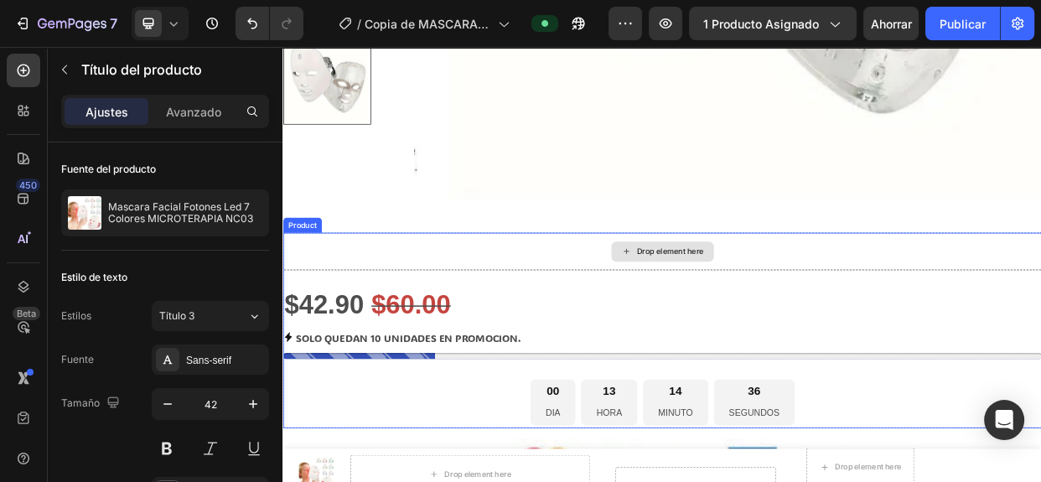
click at [572, 318] on div "Drop element here" at bounding box center [785, 319] width 1006 height 50
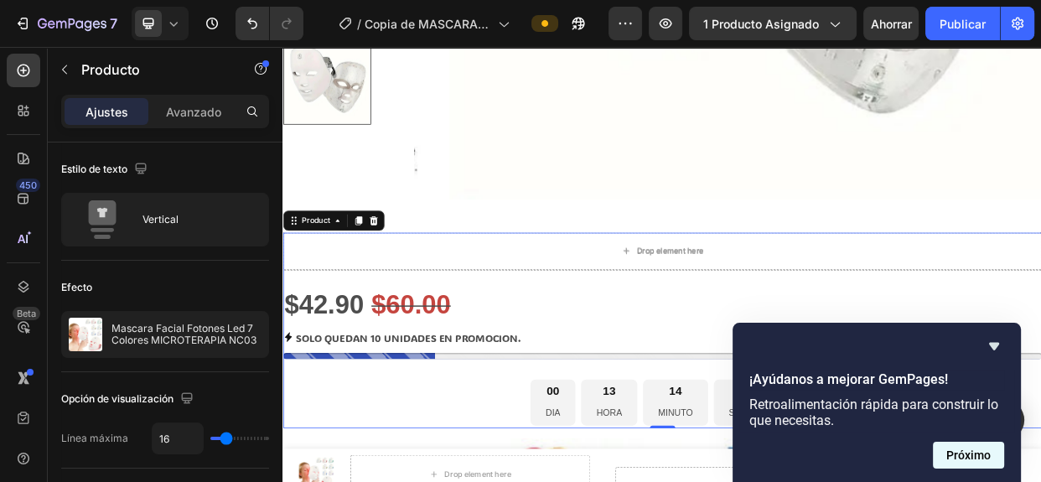
click at [998, 458] on button "Próximo" at bounding box center [968, 455] width 71 height 27
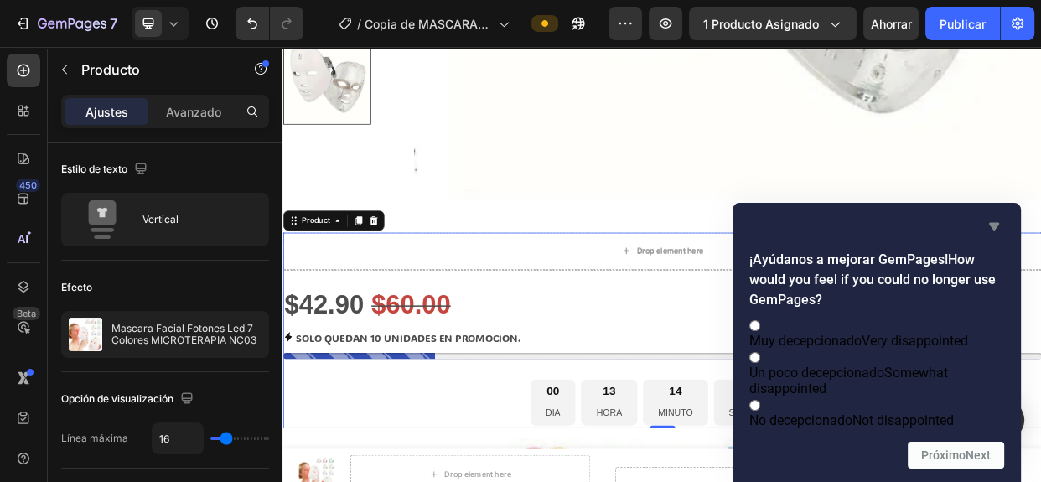
click at [995, 216] on icon "Ocultar encuesta" at bounding box center [994, 226] width 20 height 20
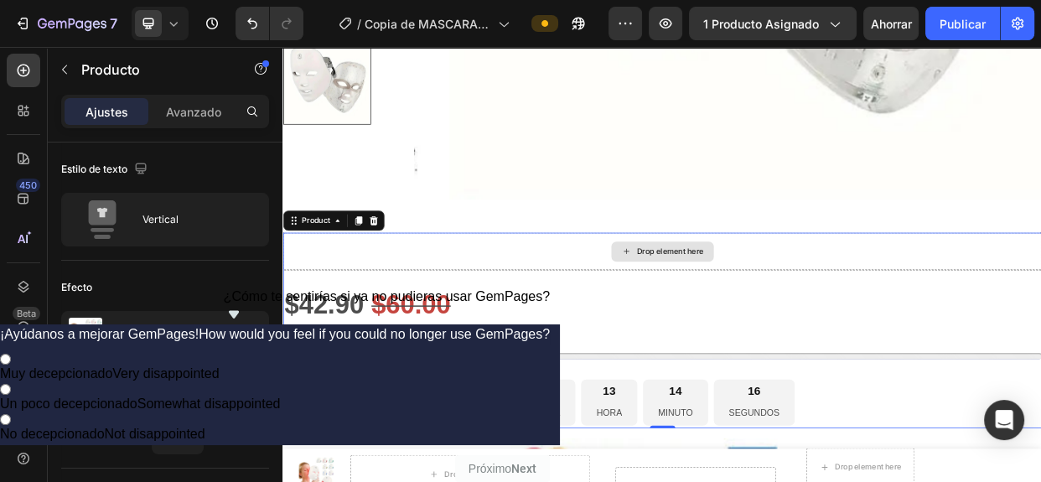
click at [504, 323] on div "Drop element here" at bounding box center [785, 319] width 1006 height 50
click at [401, 278] on icon at bounding box center [402, 277] width 13 height 13
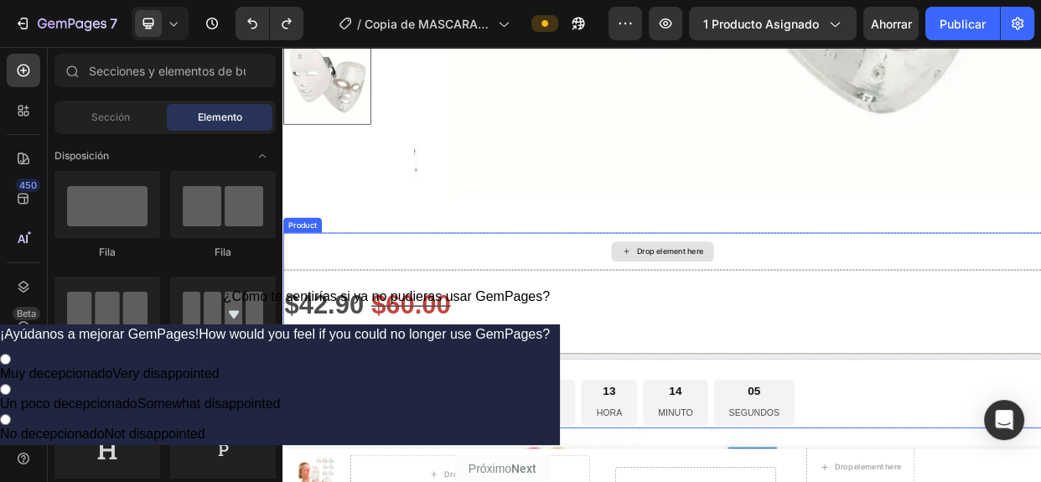
click at [673, 322] on div "Drop element here" at bounding box center [785, 319] width 1006 height 50
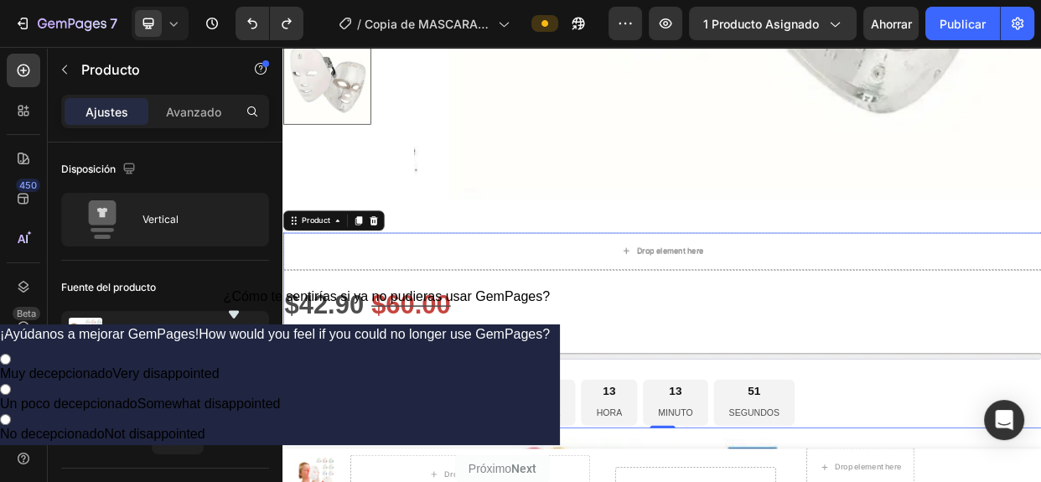
click at [451, 352] on div "Drop element here $42.90 Product Price Product Price $60.00 Product Price Produ…" at bounding box center [785, 423] width 1006 height 259
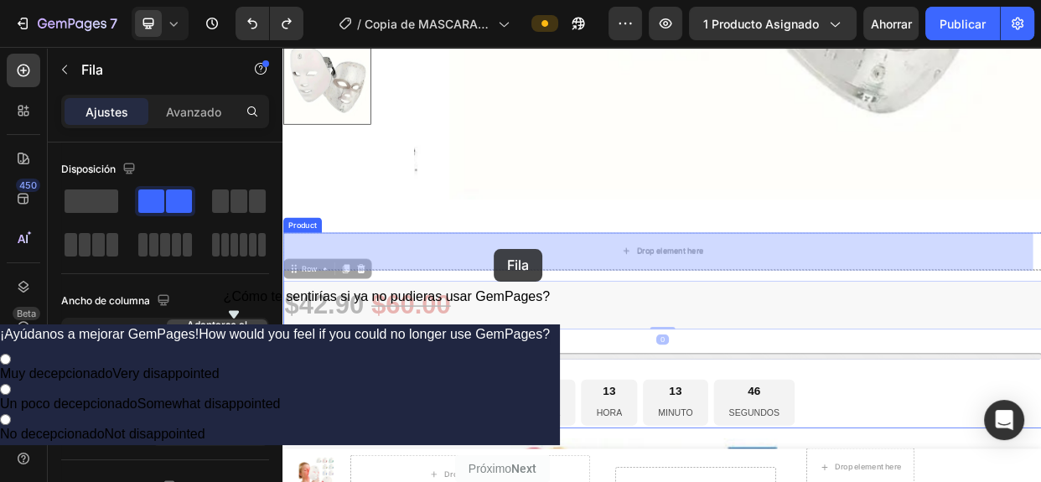
drag, startPoint x: 555, startPoint y: 395, endPoint x: 562, endPoint y: 313, distance: 81.6
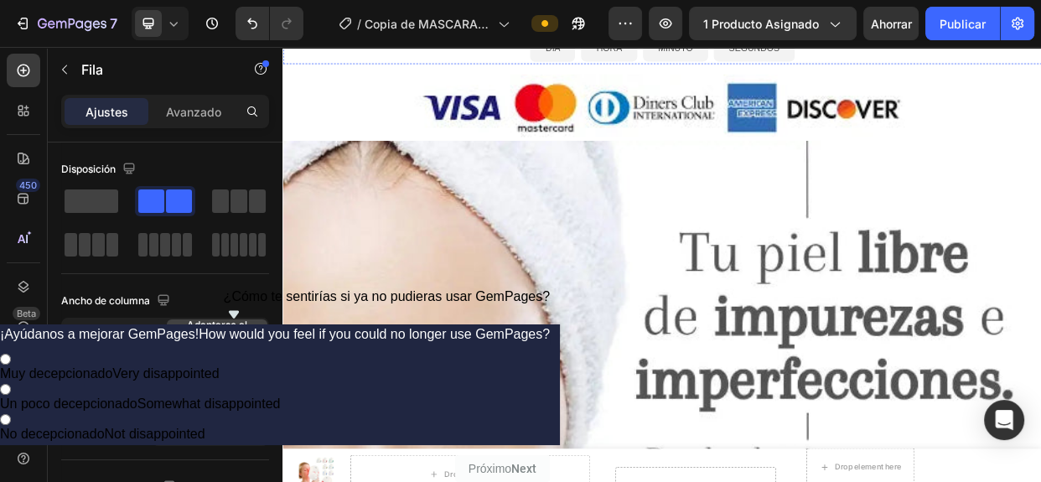
scroll to position [1154, 0]
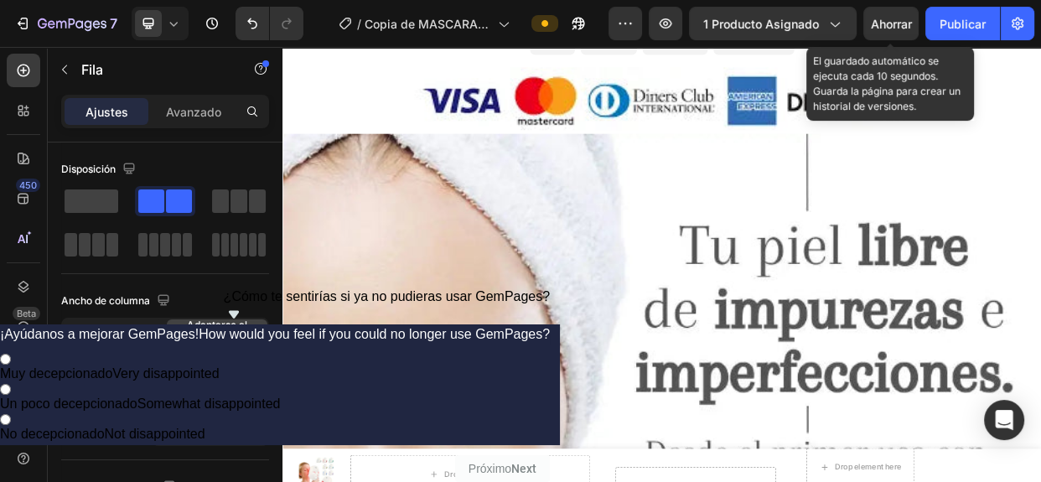
click at [905, 17] on font "Ahorrar" at bounding box center [891, 24] width 41 height 14
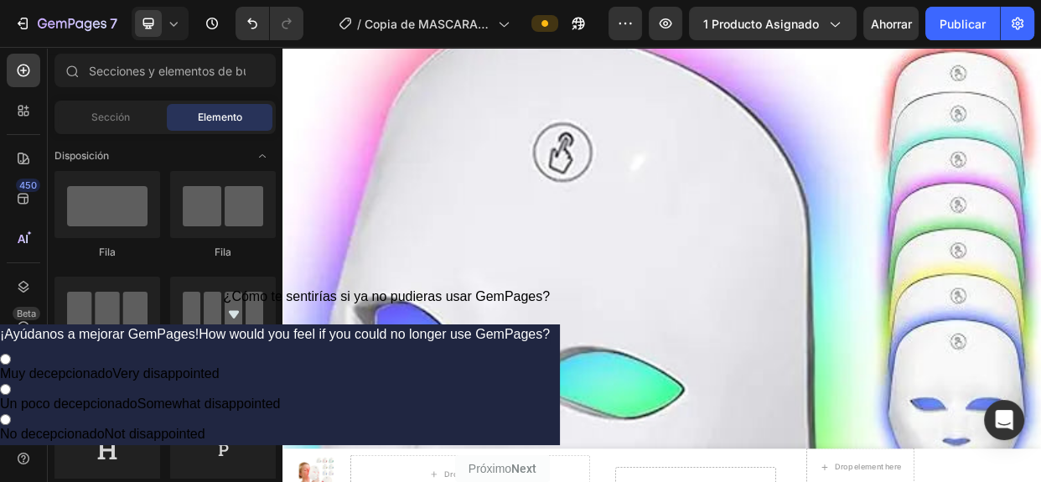
scroll to position [10772, 0]
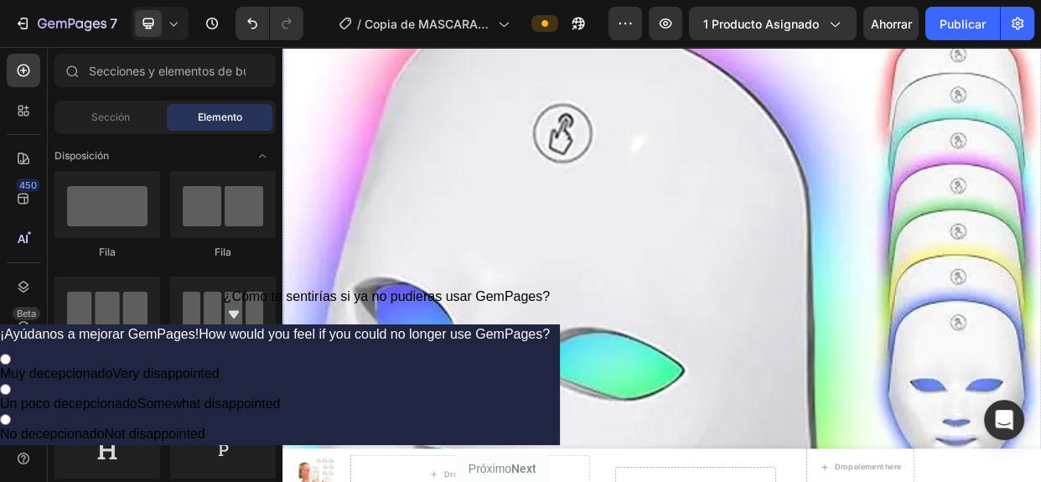
click at [768, 266] on img at bounding box center [785, 468] width 1006 height 1042
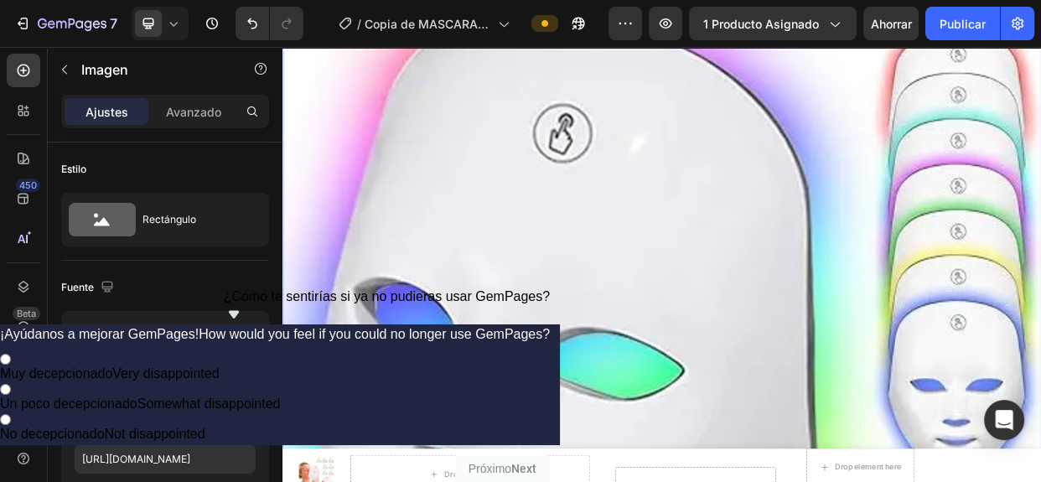
click at [768, 266] on img at bounding box center [785, 468] width 1006 height 1042
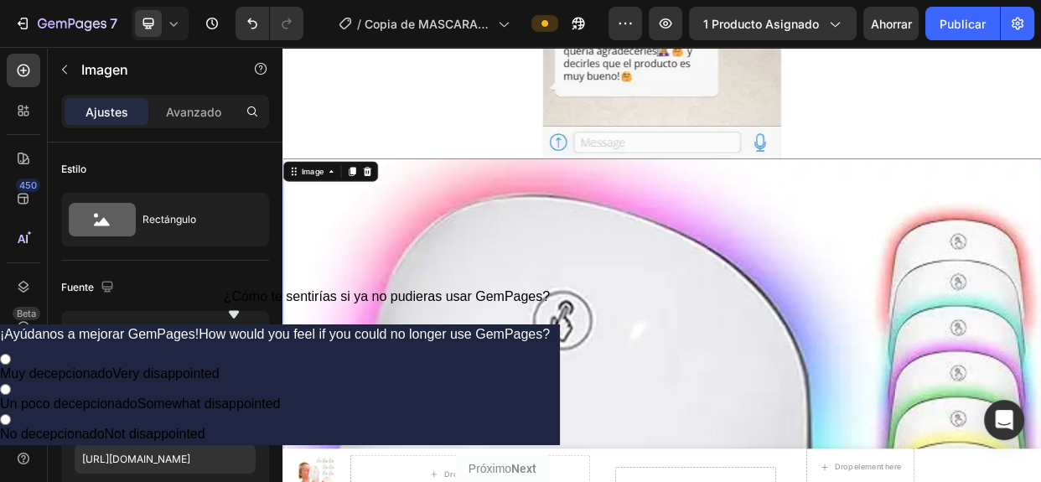
scroll to position [10505, 0]
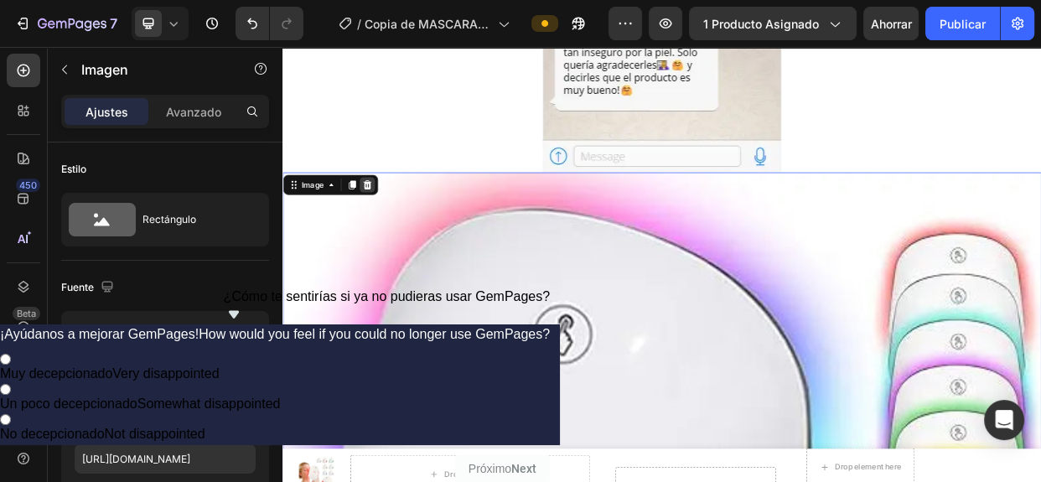
click at [396, 225] on icon at bounding box center [394, 231] width 11 height 12
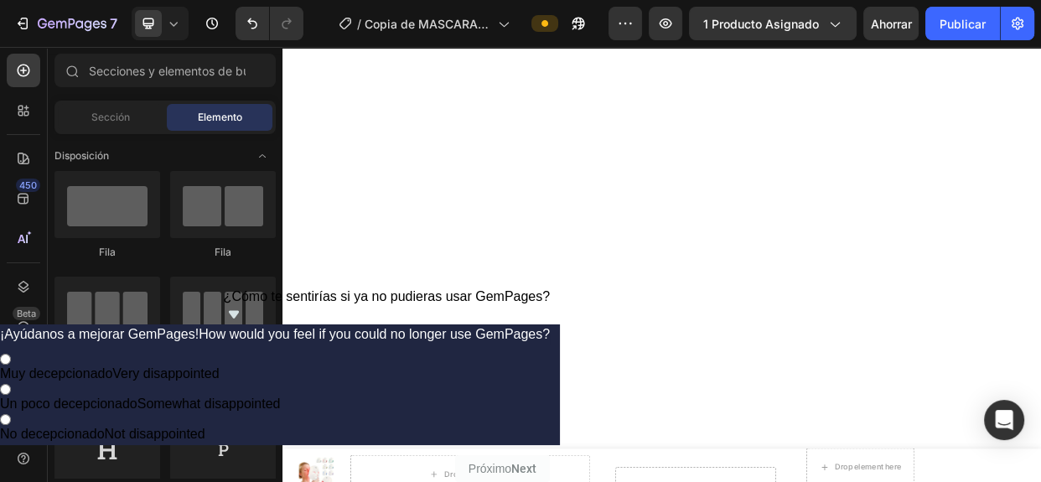
scroll to position [0, 0]
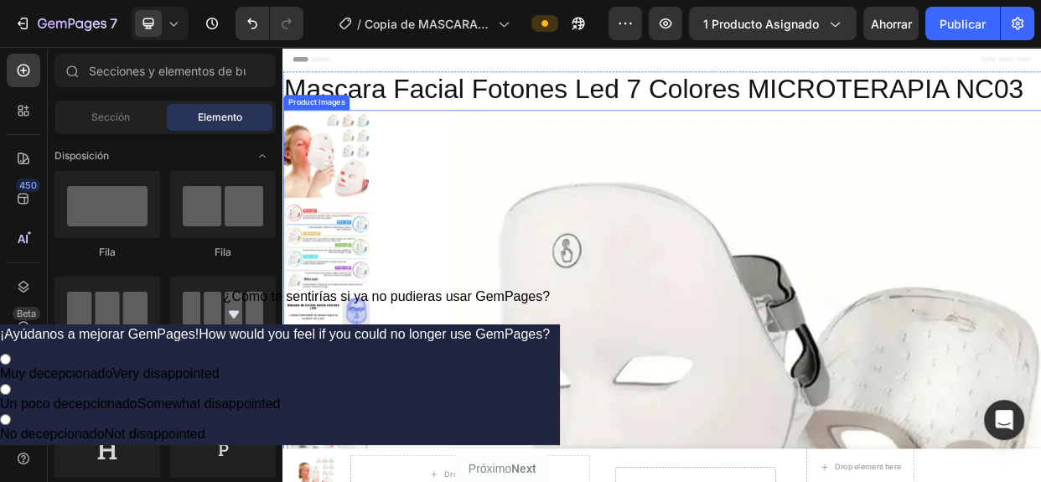
drag, startPoint x: 1282, startPoint y: 140, endPoint x: 1321, endPoint y: 72, distance: 78.5
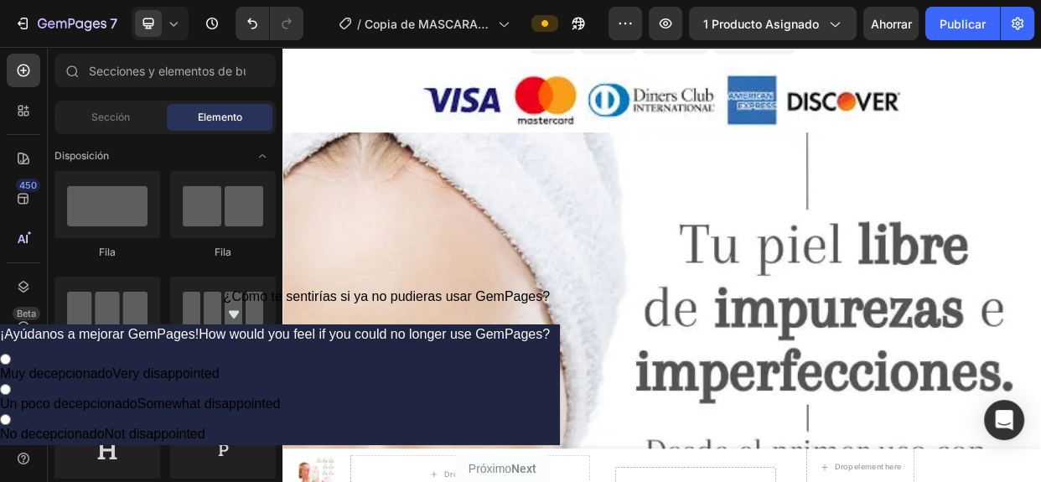
scroll to position [1201, 0]
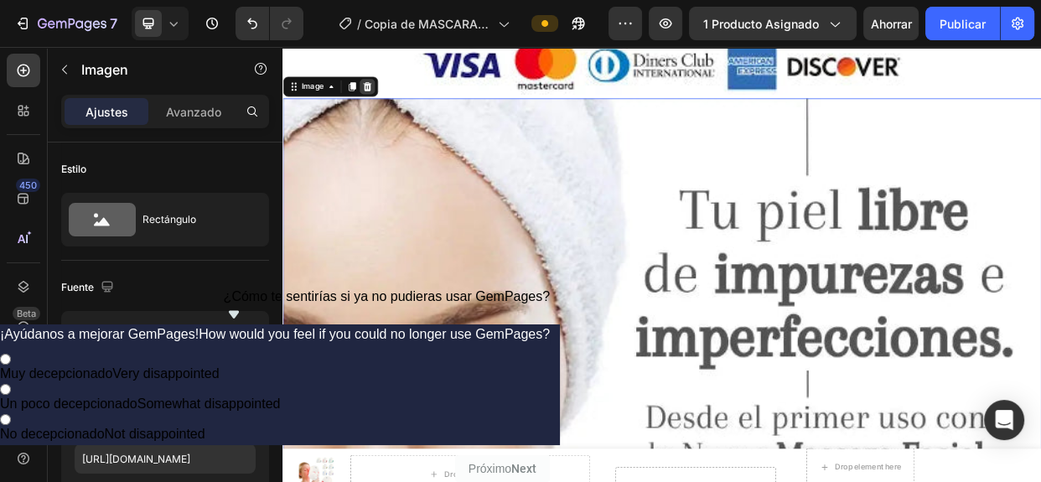
click at [402, 95] on div at bounding box center [394, 100] width 20 height 20
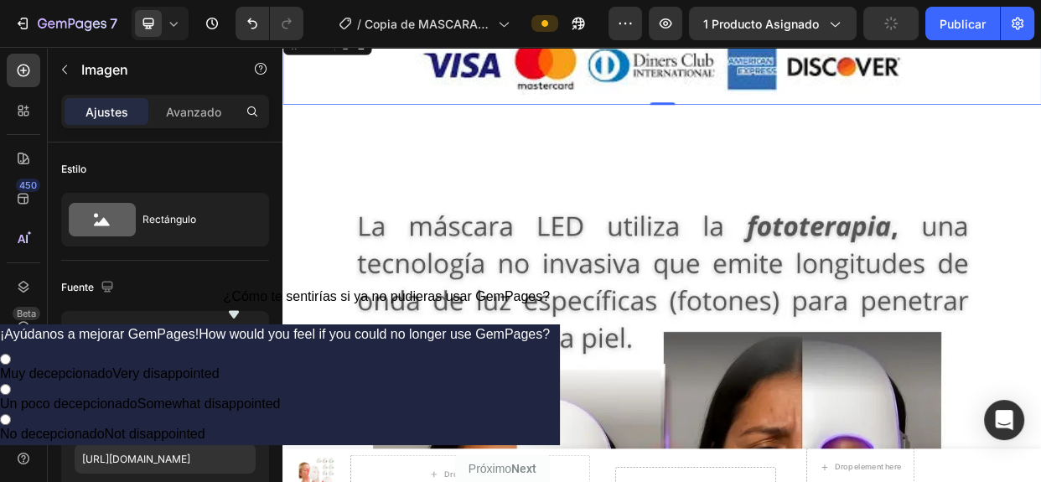
click at [515, 115] on div "Image Row 0" at bounding box center [785, 76] width 1006 height 96
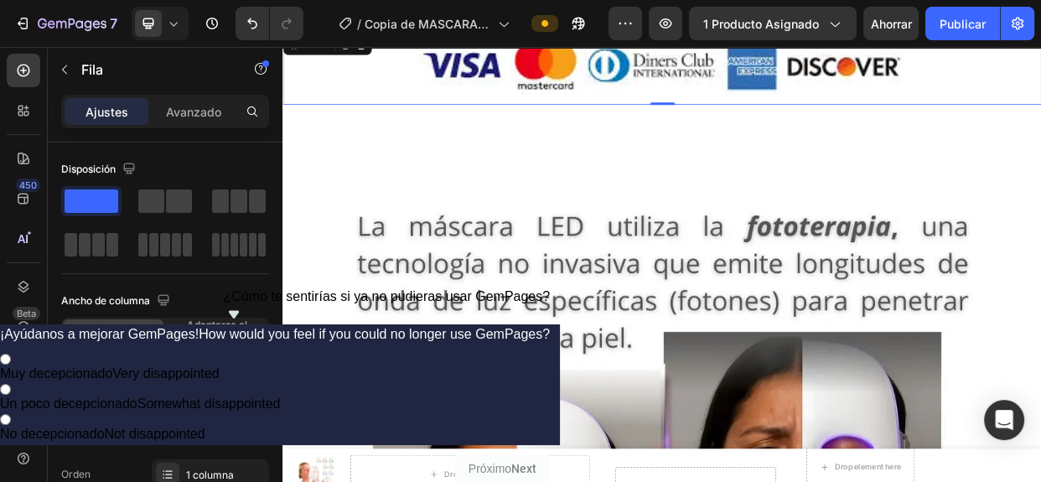
click at [359, 116] on div "Image Row 0" at bounding box center [785, 76] width 1006 height 96
drag, startPoint x: 783, startPoint y: 121, endPoint x: 780, endPoint y: 111, distance: 9.6
click at [780, 111] on div "Image Row 0" at bounding box center [785, 76] width 1006 height 96
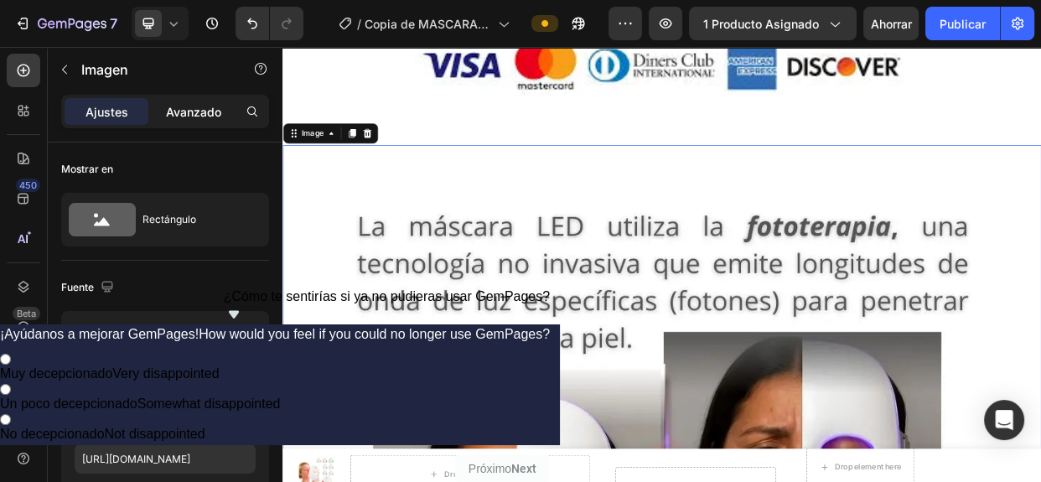
click at [184, 117] on font "Avanzado" at bounding box center [193, 112] width 55 height 14
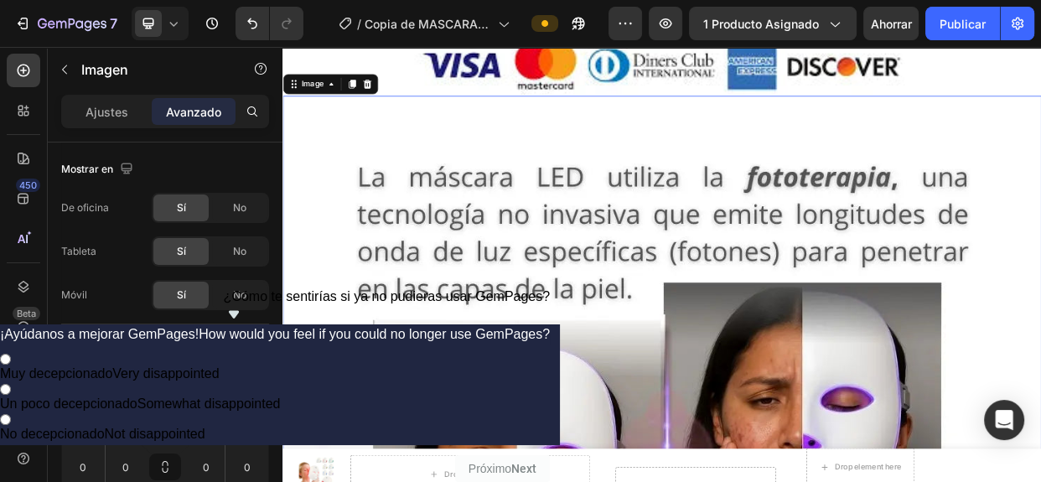
type input "-76"
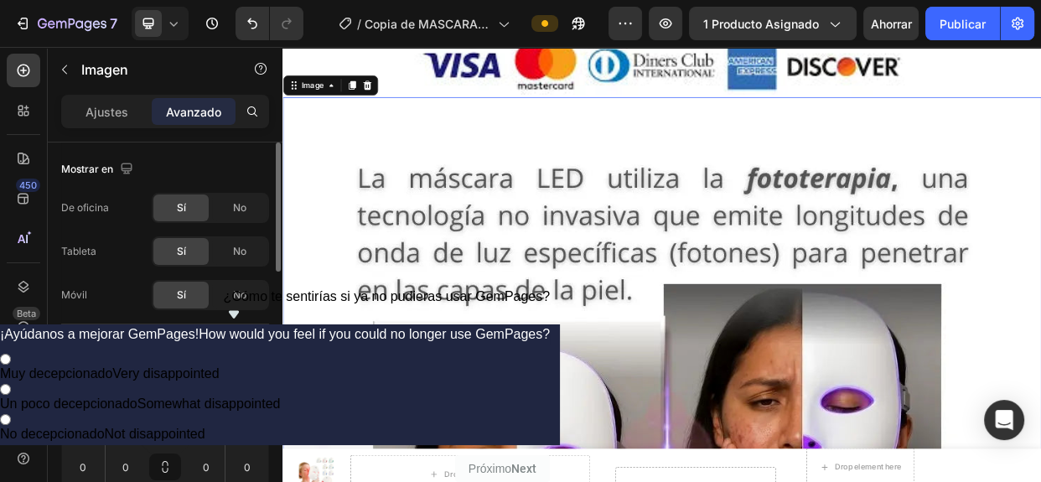
drag, startPoint x: 176, startPoint y: 409, endPoint x: 184, endPoint y: 437, distance: 29.5
click at [184, 0] on html "7 / Copia de MASCARA LED 7 COLORES Avance 1 producto asignado Ahorrar Publicar …" at bounding box center [520, 0] width 1041 height 0
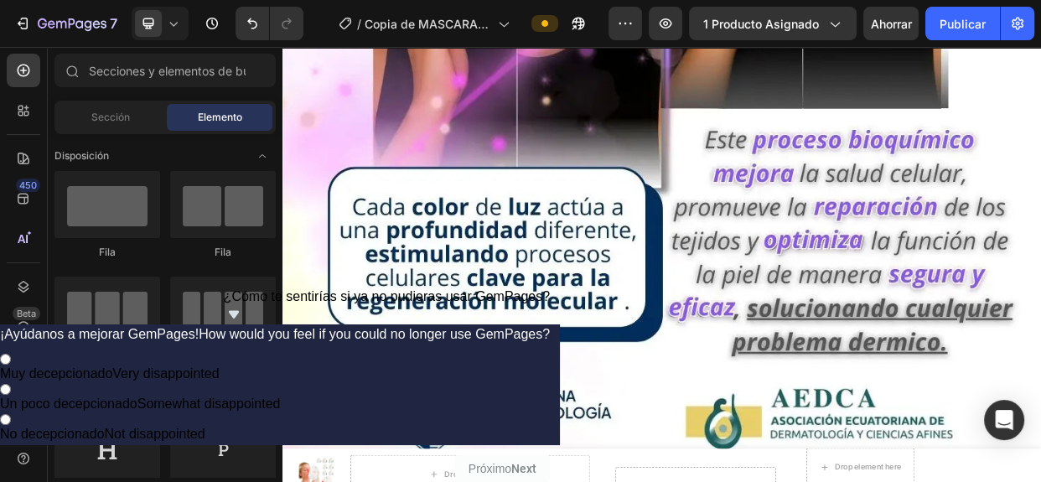
scroll to position [1972, 0]
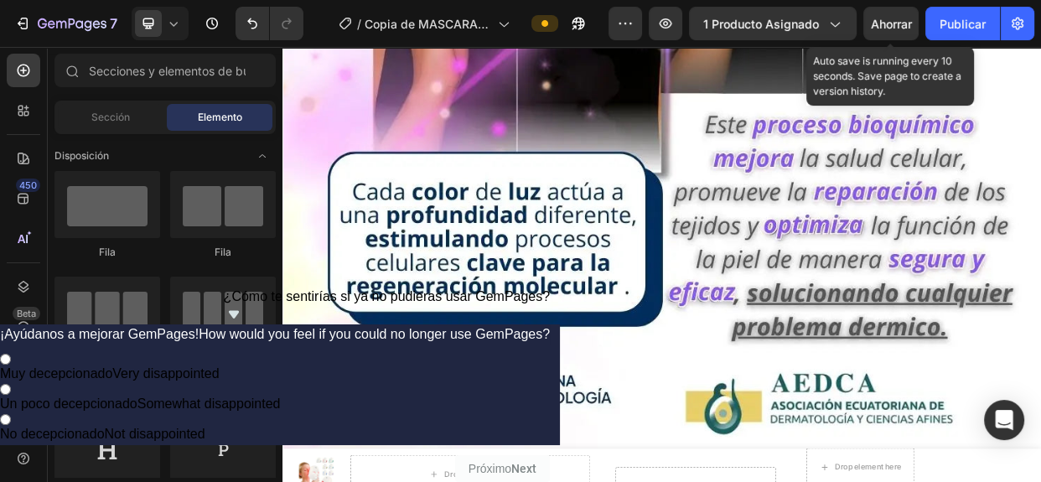
click at [895, 18] on font "Ahorrar" at bounding box center [891, 24] width 41 height 14
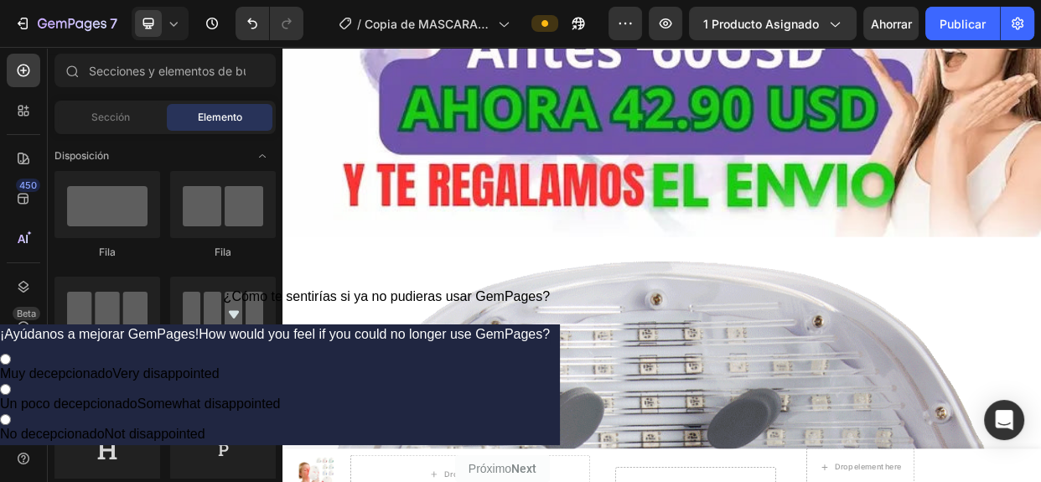
scroll to position [3934, 0]
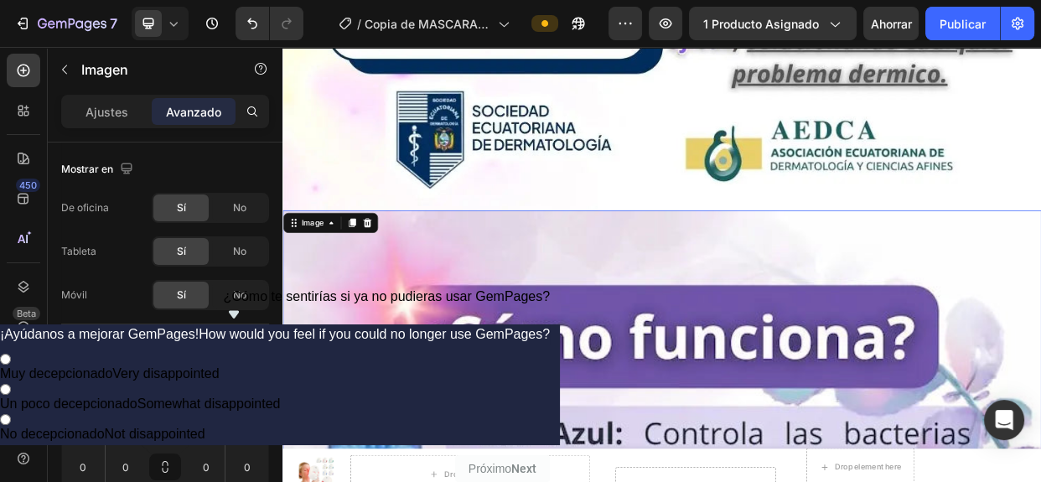
scroll to position [2310, 0]
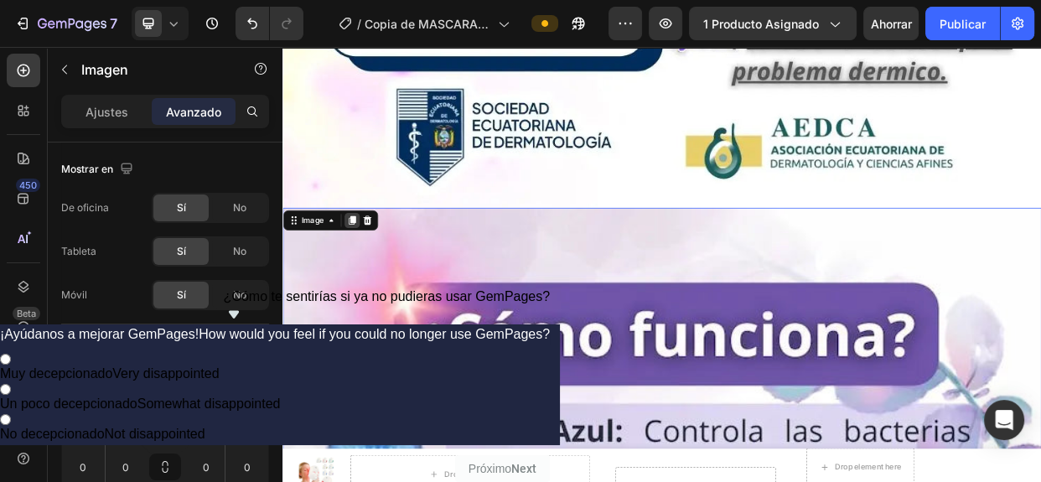
click at [371, 271] on icon at bounding box center [374, 277] width 9 height 12
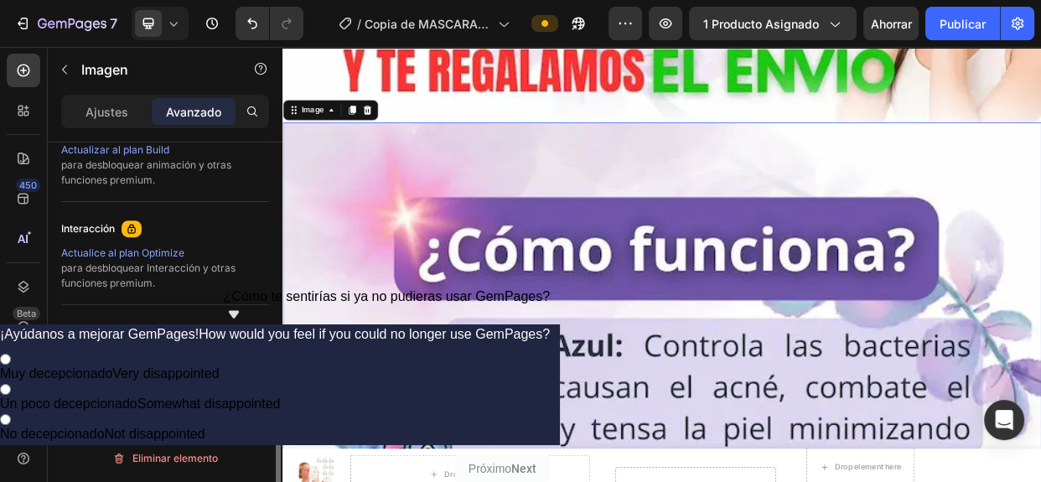
scroll to position [4217, 0]
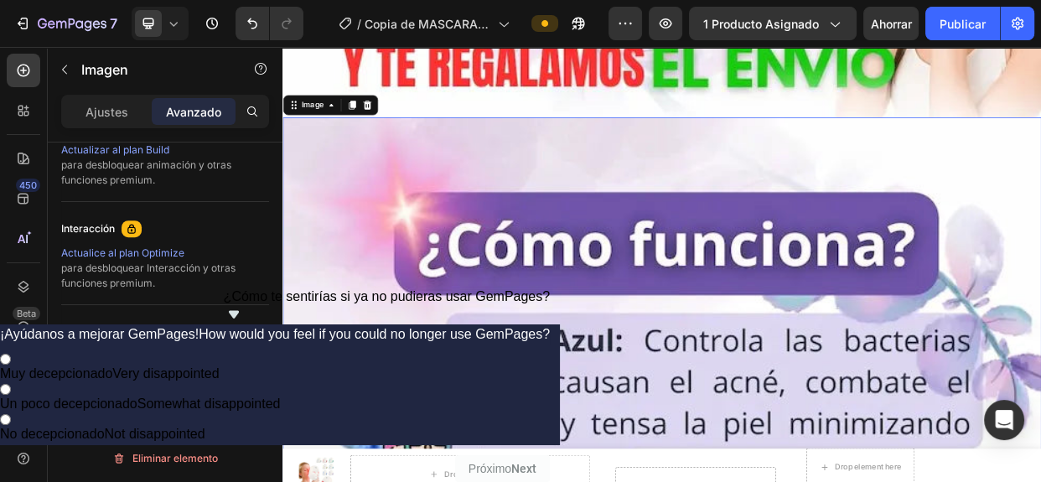
click at [82, 113] on div "Ajustes" at bounding box center [107, 111] width 84 height 27
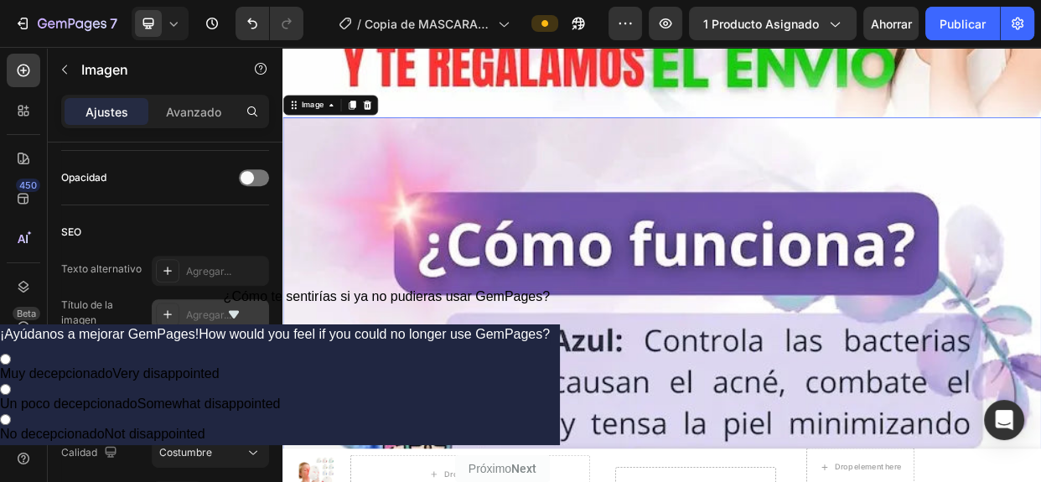
scroll to position [922, 0]
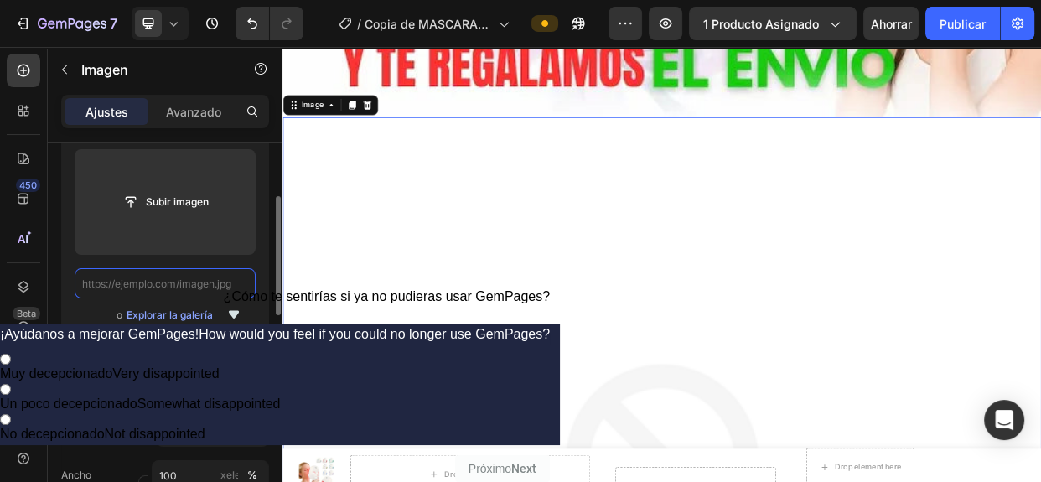
scroll to position [0, 0]
paste input "[URL][DOMAIN_NAME]"
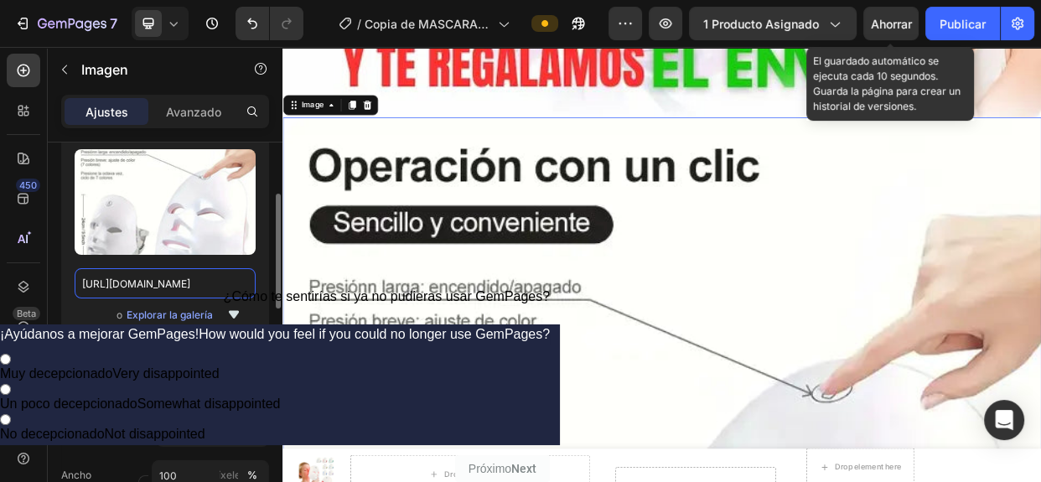
type input "[URL][DOMAIN_NAME]"
click at [906, 22] on font "Ahorrar" at bounding box center [891, 24] width 41 height 14
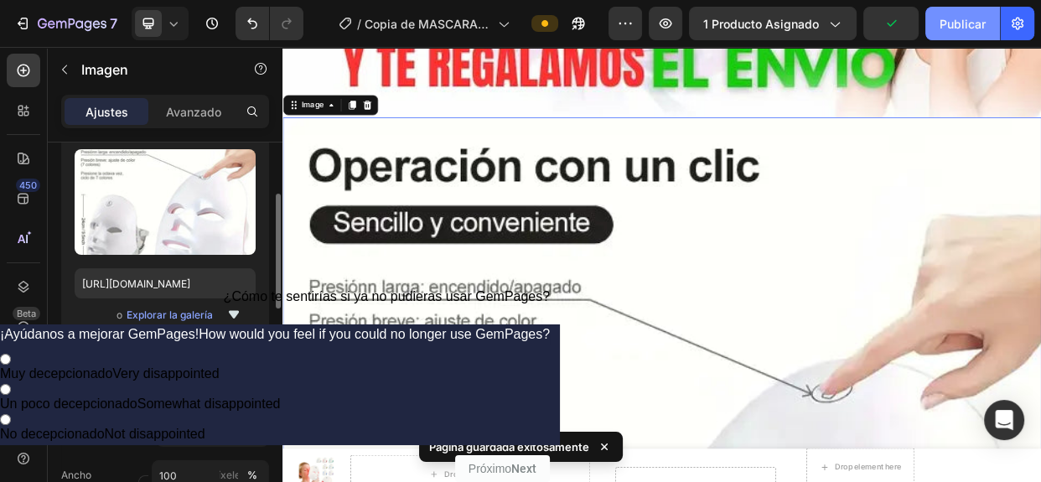
click at [960, 31] on font "Publicar" at bounding box center [962, 24] width 46 height 18
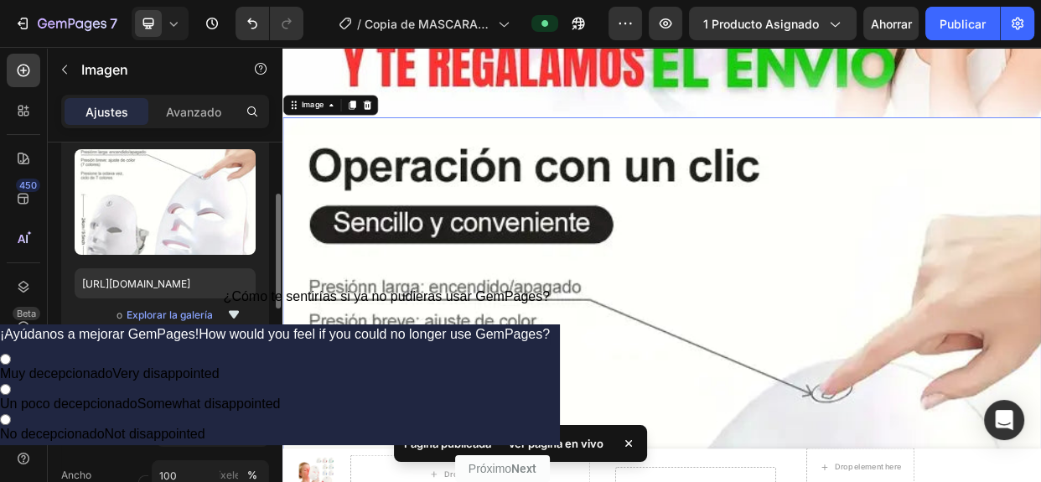
click at [577, 447] on font "Ver página en vivo" at bounding box center [556, 443] width 96 height 13
